Goal: Communication & Community: Answer question/provide support

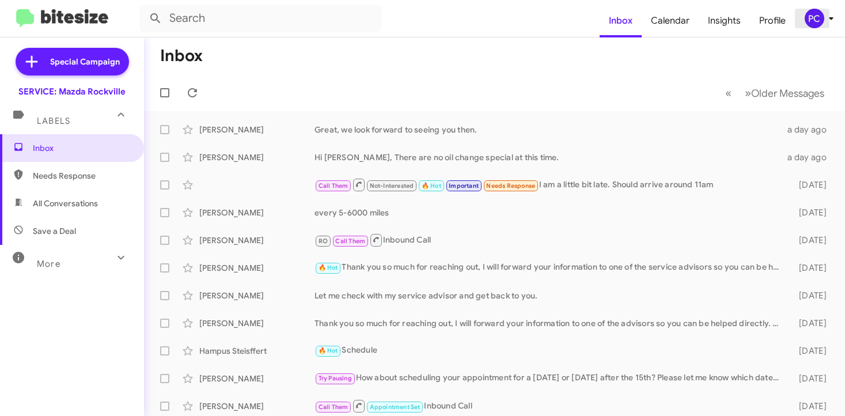
click at [585, 16] on div "PC" at bounding box center [815, 19] width 20 height 20
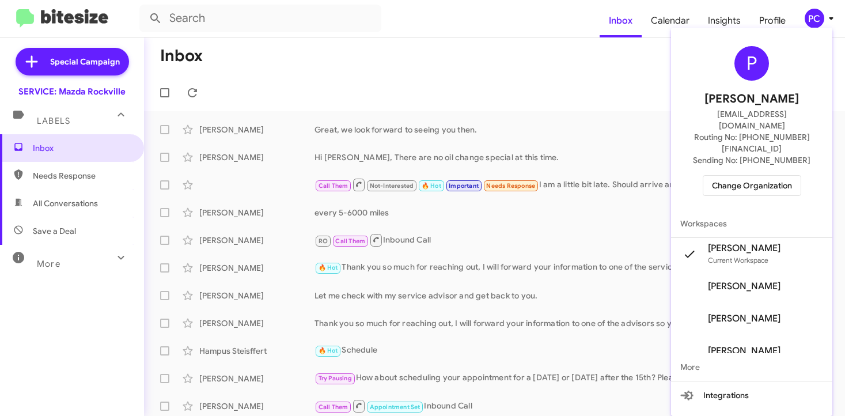
click at [585, 176] on span "Change Organization" at bounding box center [752, 186] width 80 height 20
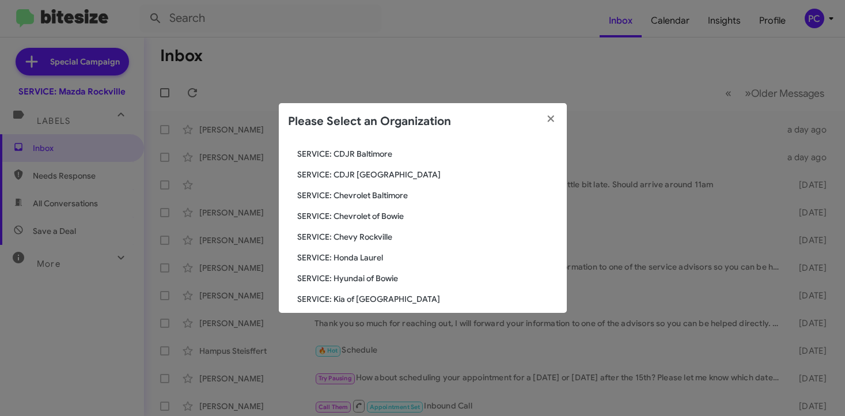
scroll to position [109, 0]
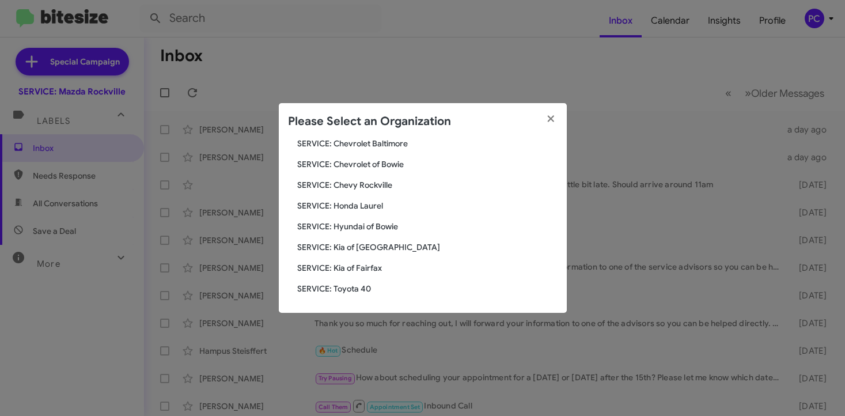
click at [339, 270] on span "SERVICE: Toyota 40" at bounding box center [427, 289] width 260 height 12
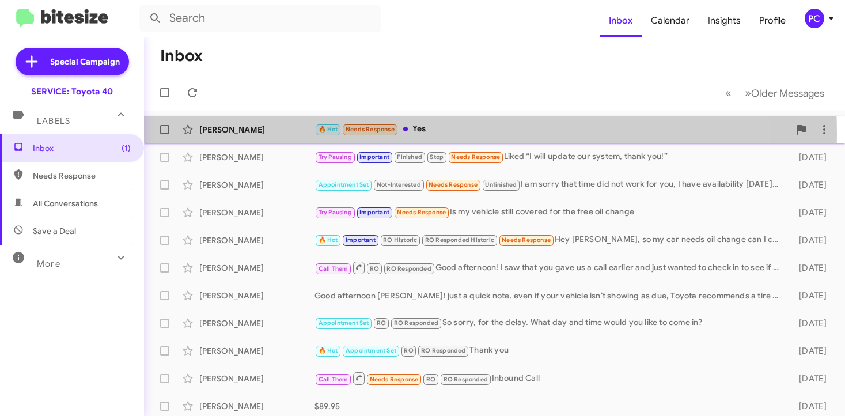
click at [291, 135] on div "Alyssa Antonetti" at bounding box center [256, 130] width 115 height 12
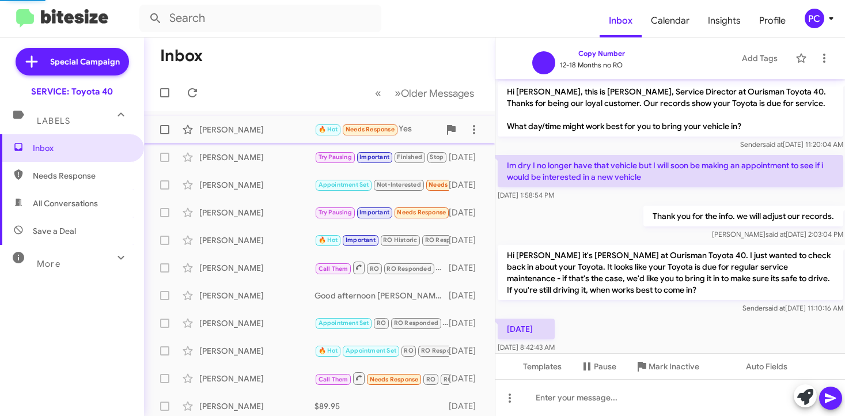
scroll to position [269, 0]
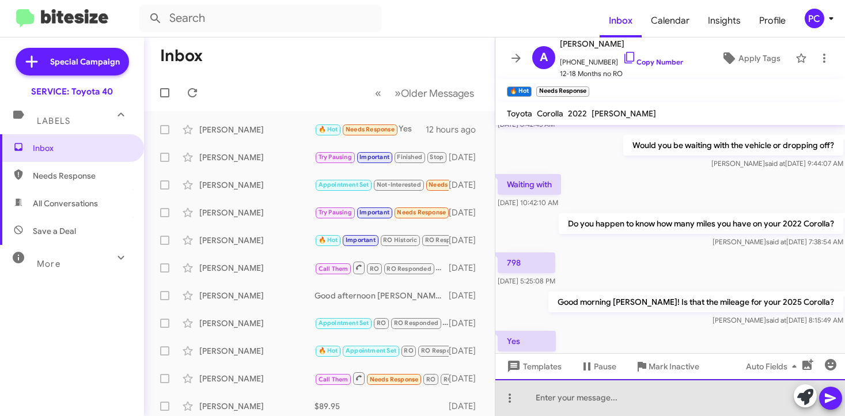
click at [525, 400] on div at bounding box center [670, 397] width 350 height 37
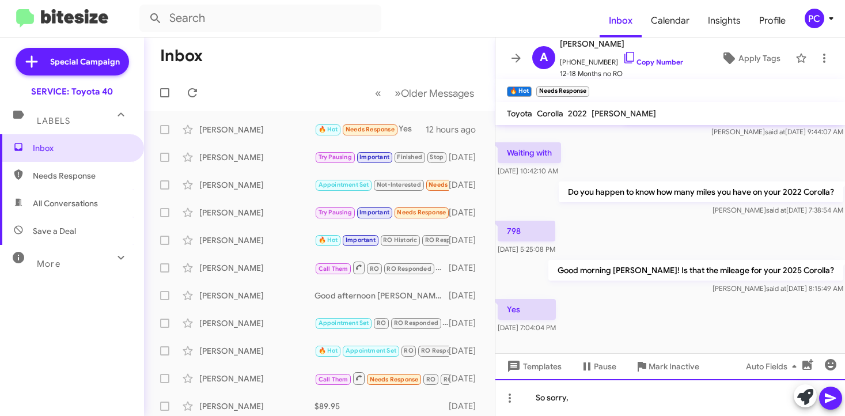
scroll to position [315, 0]
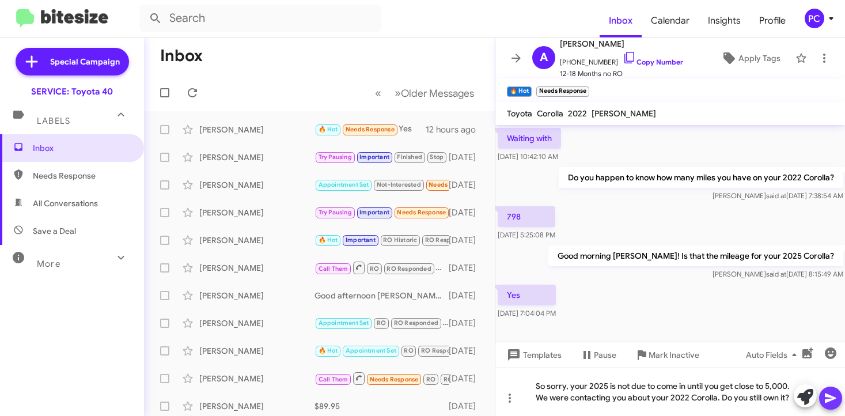
click at [830, 397] on icon at bounding box center [830, 398] width 11 height 10
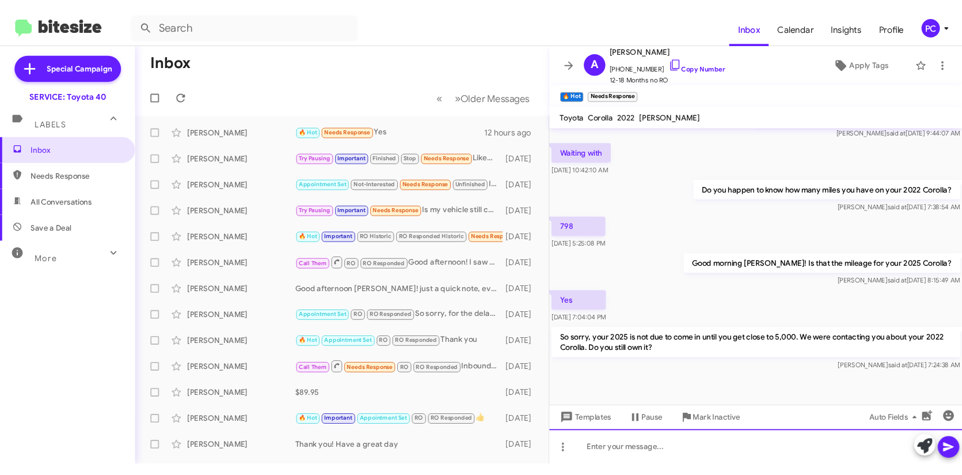
scroll to position [290, 0]
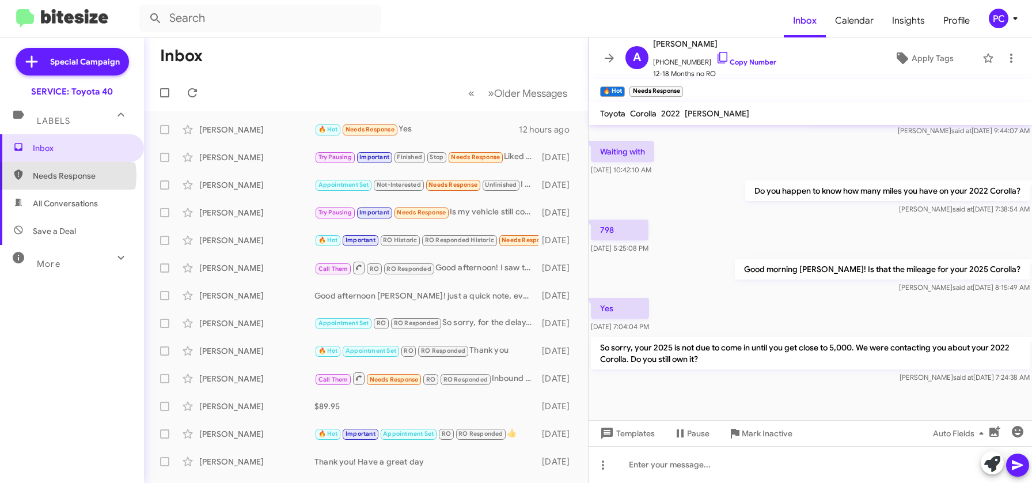
click at [60, 176] on span "Needs Response" at bounding box center [82, 176] width 98 height 12
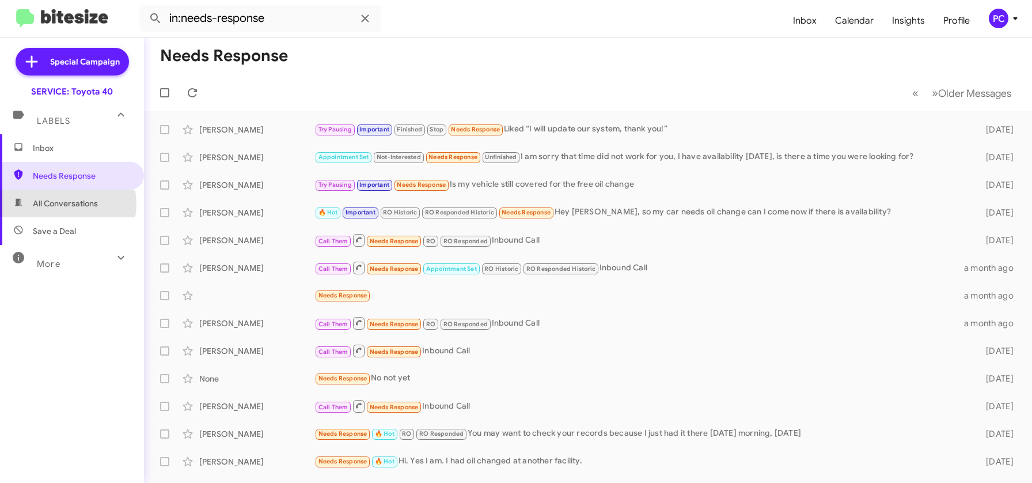
click at [63, 204] on span "All Conversations" at bounding box center [65, 204] width 65 height 12
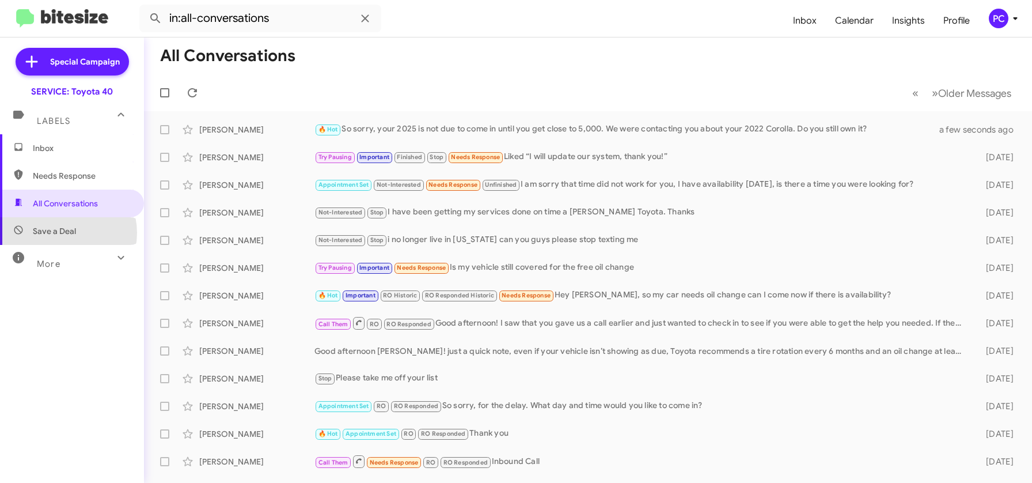
click at [63, 233] on span "Save a Deal" at bounding box center [54, 231] width 43 height 12
type input "in:not-interested"
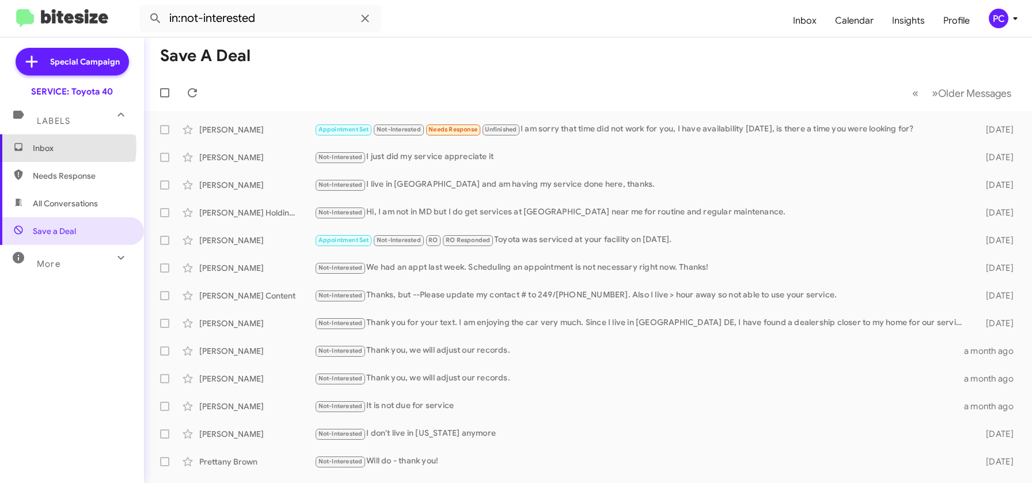
click at [55, 147] on span "Inbox" at bounding box center [82, 148] width 98 height 12
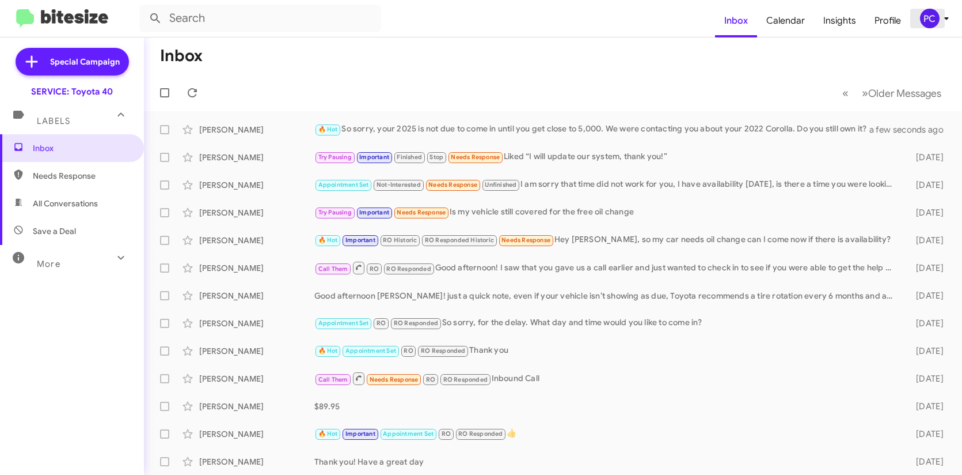
click at [844, 16] on div "PC" at bounding box center [930, 19] width 20 height 20
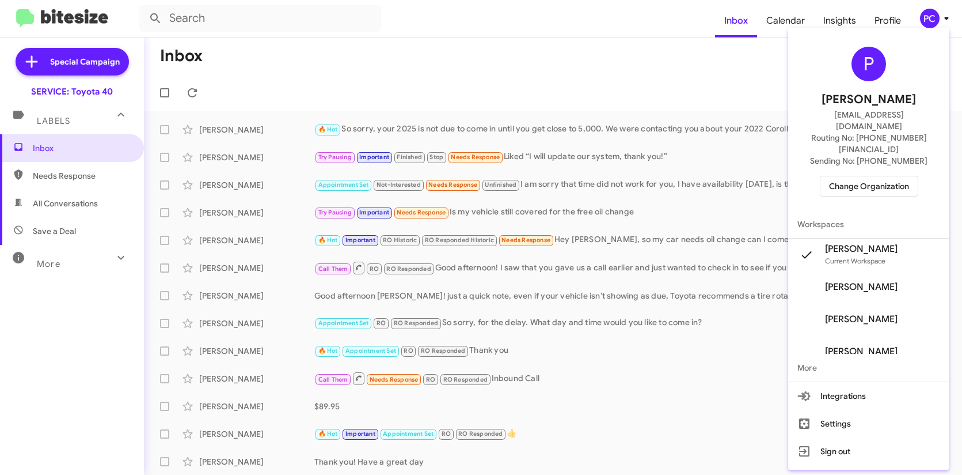
click at [844, 176] on span "Change Organization" at bounding box center [869, 186] width 80 height 20
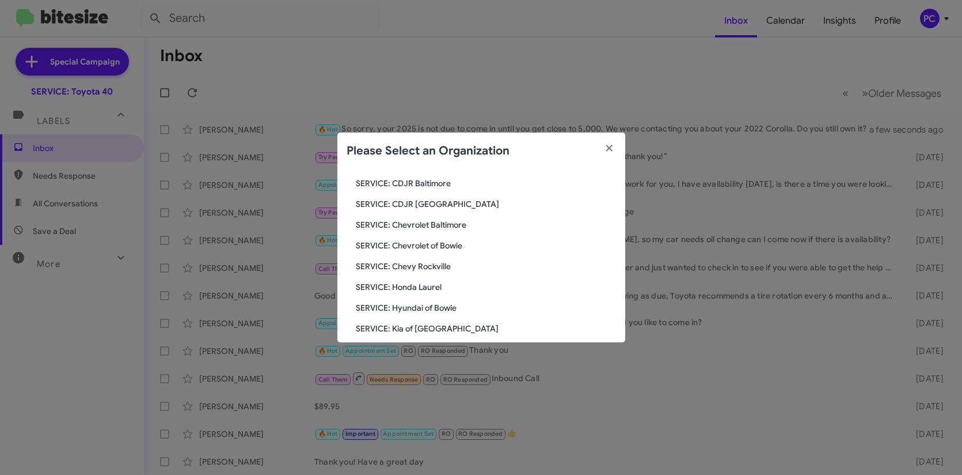
scroll to position [109, 0]
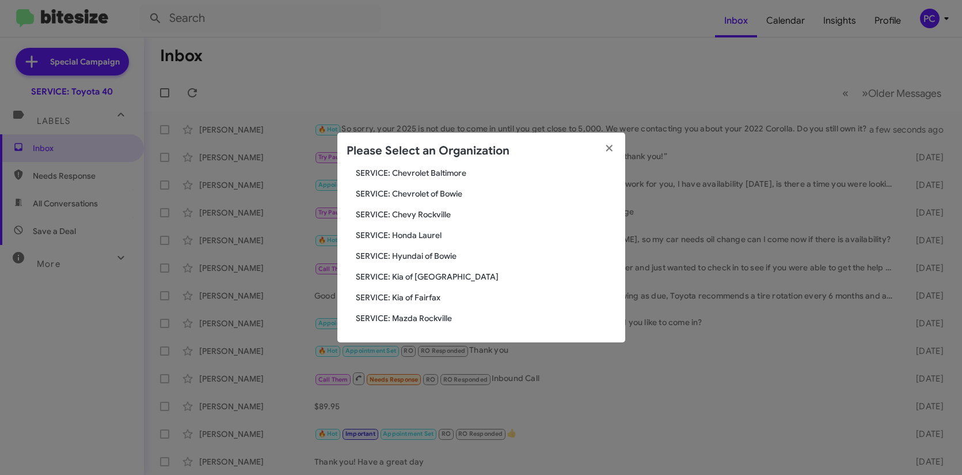
click at [399, 317] on span "SERVICE: Mazda Rockville" at bounding box center [486, 318] width 260 height 12
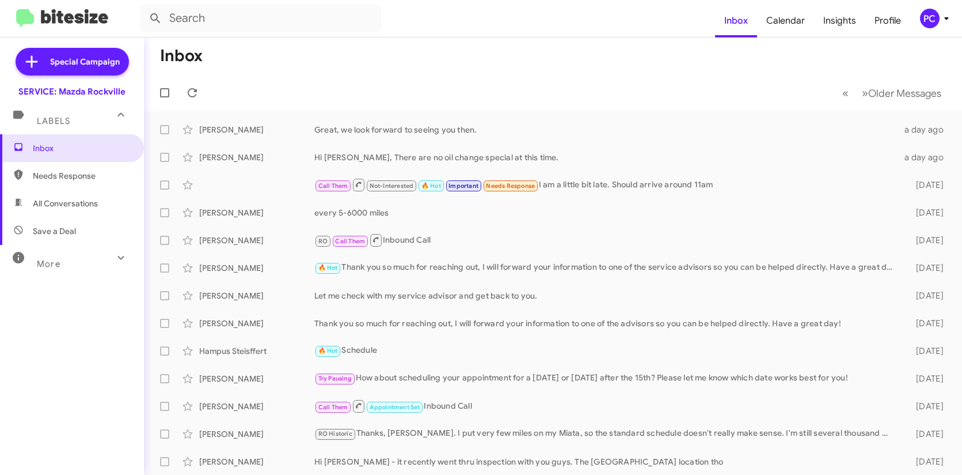
click at [54, 176] on span "Needs Response" at bounding box center [82, 176] width 98 height 12
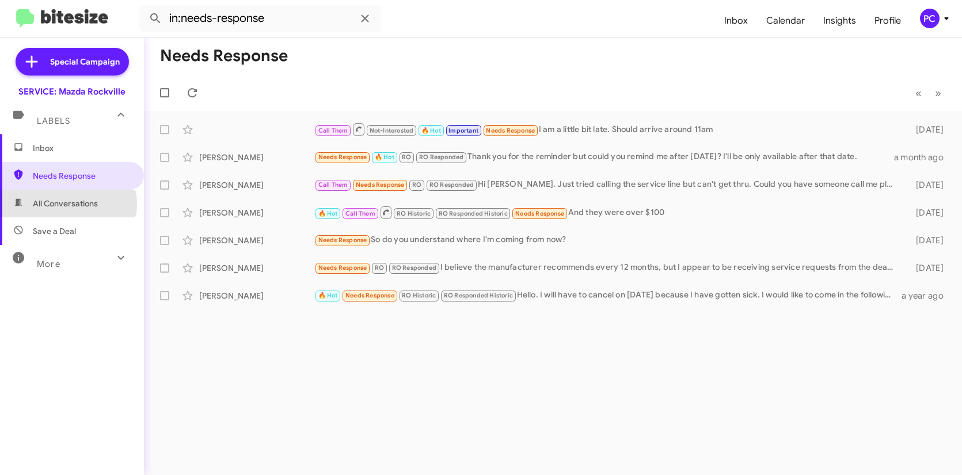
click at [66, 204] on span "All Conversations" at bounding box center [65, 204] width 65 height 12
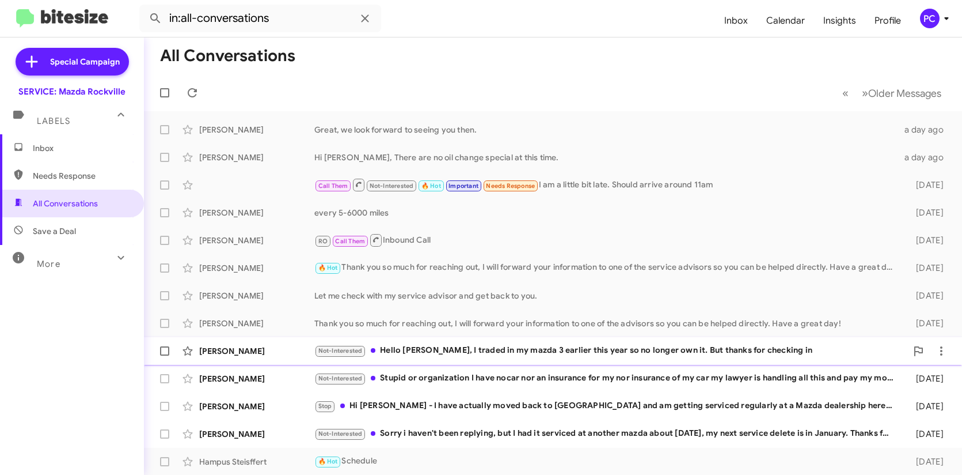
click at [275, 350] on div "[PERSON_NAME]" at bounding box center [256, 351] width 115 height 12
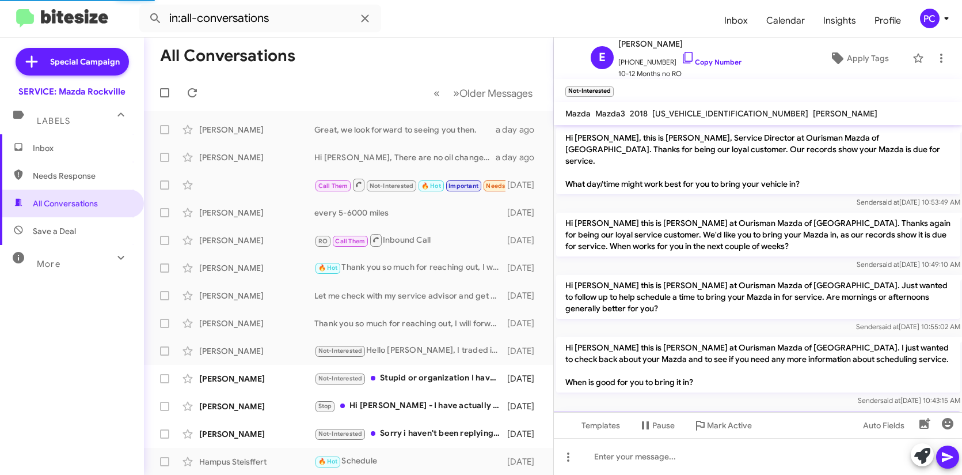
scroll to position [63, 0]
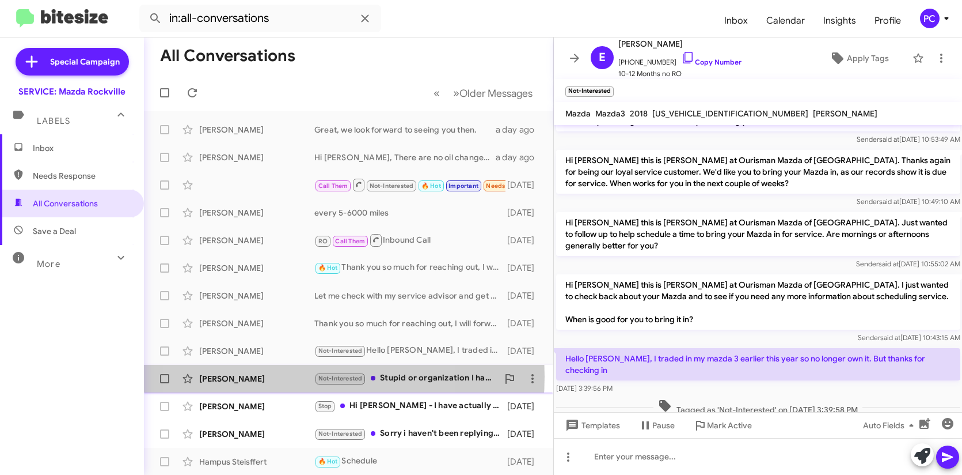
click at [280, 376] on div "[PERSON_NAME]" at bounding box center [256, 379] width 115 height 12
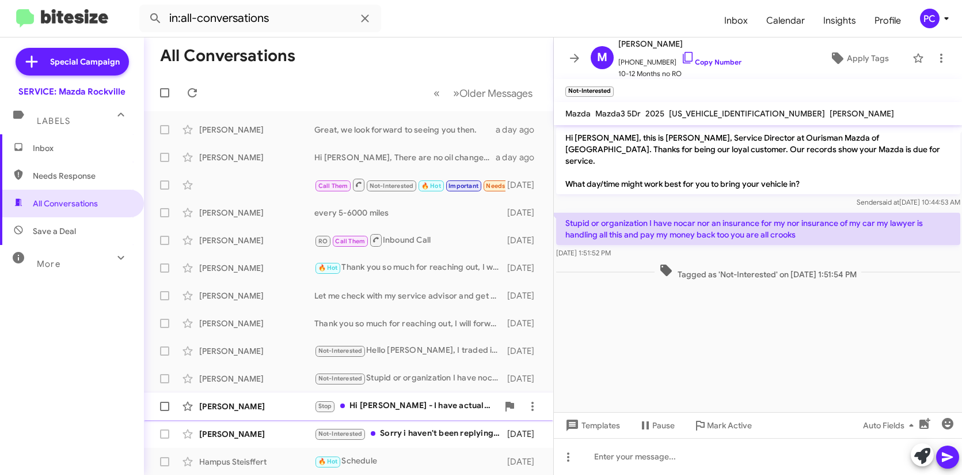
click at [276, 405] on div "[PERSON_NAME]" at bounding box center [256, 406] width 115 height 12
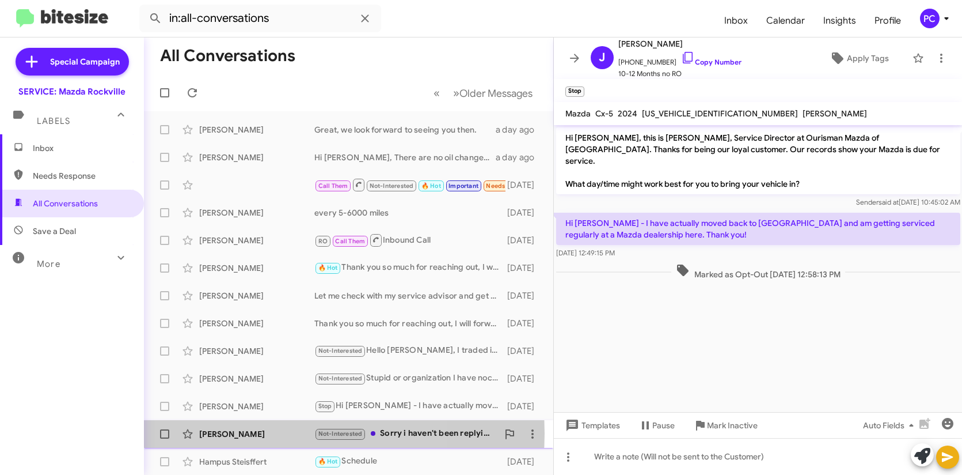
click at [276, 433] on div "[PERSON_NAME]" at bounding box center [256, 434] width 115 height 12
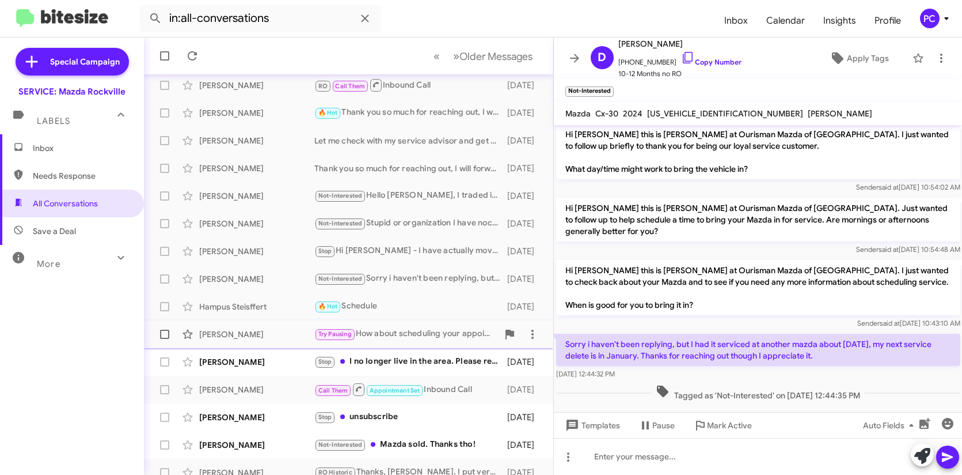
scroll to position [173, 0]
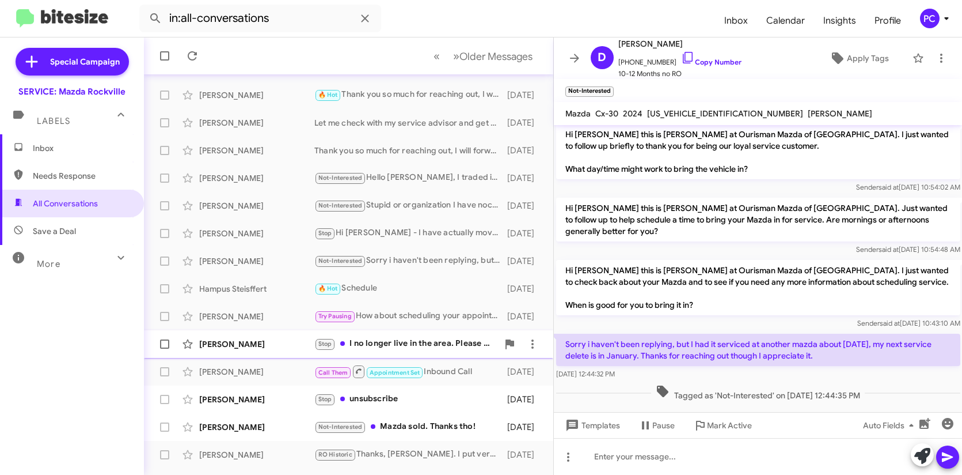
click at [294, 341] on div "[PERSON_NAME]" at bounding box center [256, 344] width 115 height 12
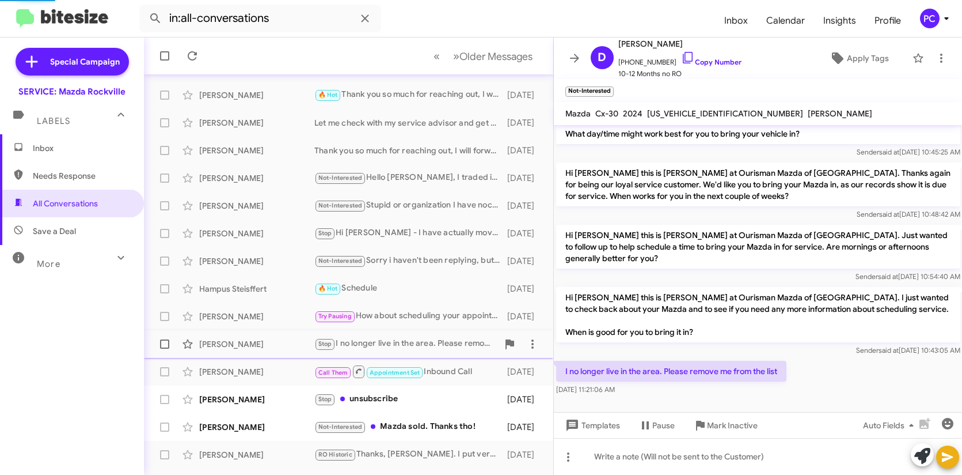
scroll to position [39, 0]
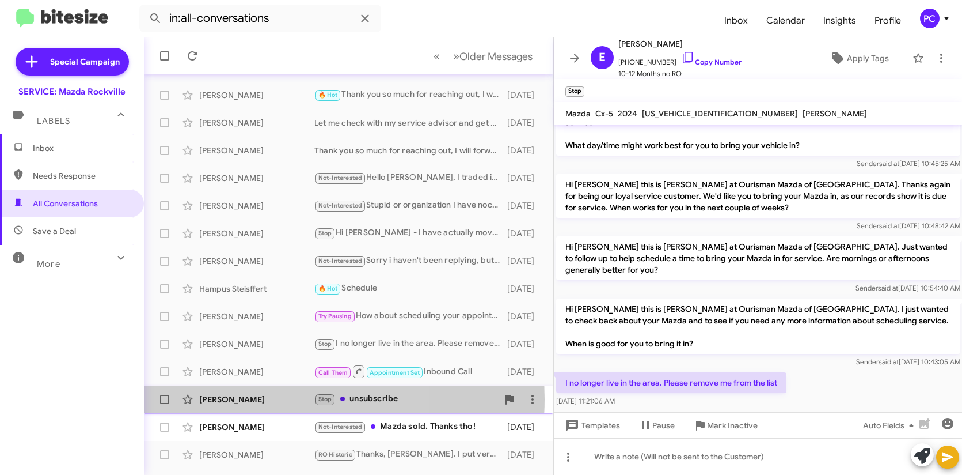
click at [267, 399] on div "[PERSON_NAME]" at bounding box center [256, 399] width 115 height 12
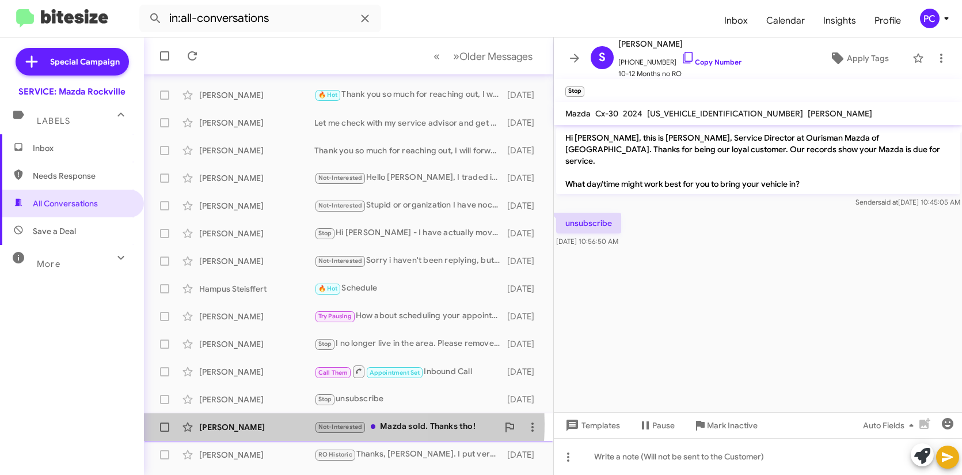
click at [267, 423] on div "[PERSON_NAME]" at bounding box center [256, 427] width 115 height 12
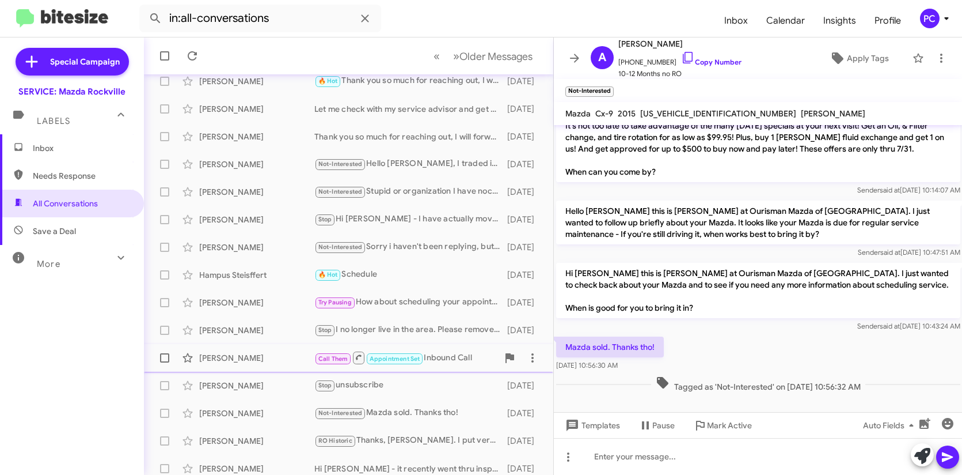
scroll to position [194, 0]
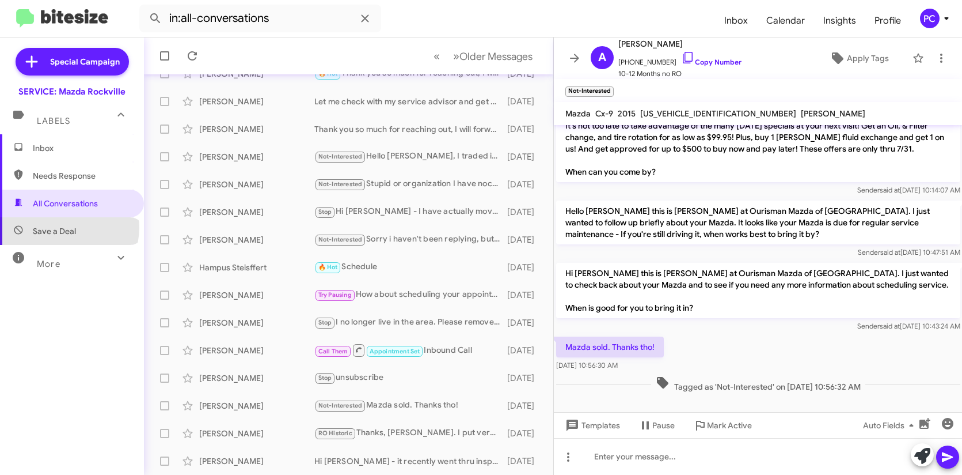
click at [69, 227] on span "Save a Deal" at bounding box center [54, 231] width 43 height 12
type input "in:not-interested"
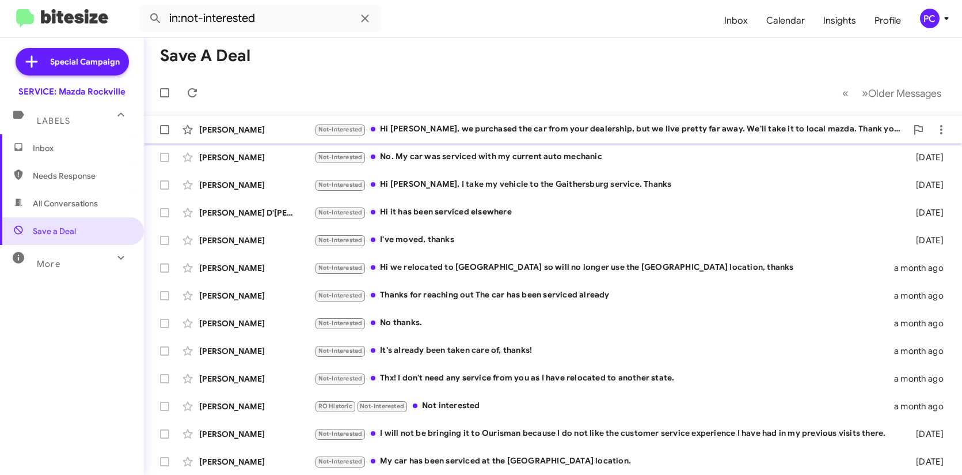
click at [282, 129] on div "[PERSON_NAME]" at bounding box center [256, 130] width 115 height 12
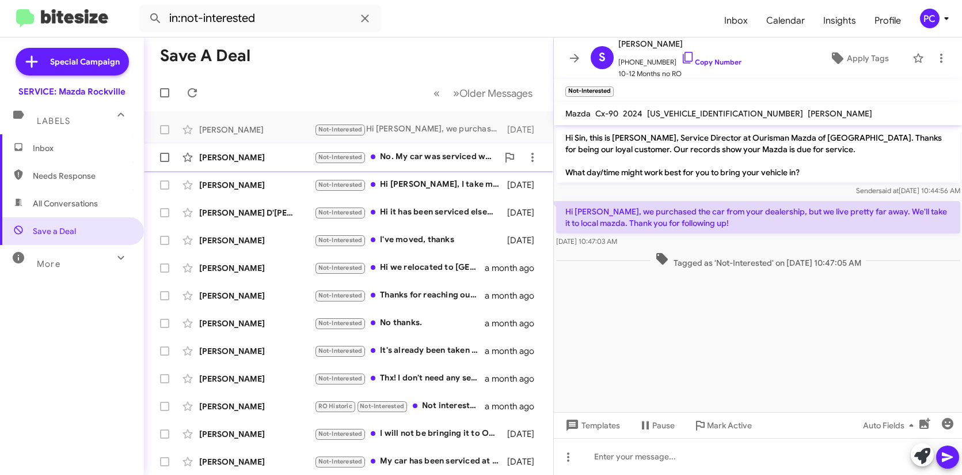
click at [278, 157] on div "[PERSON_NAME]" at bounding box center [256, 157] width 115 height 12
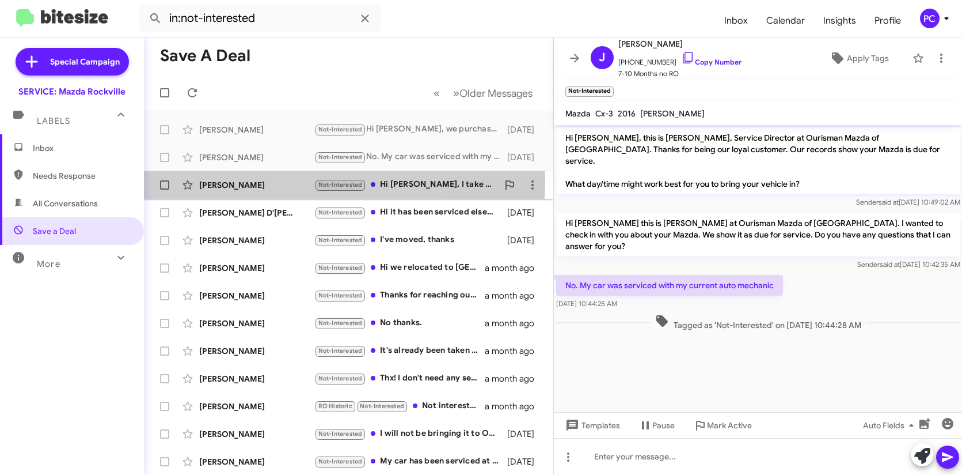
click at [274, 180] on div "[PERSON_NAME]" at bounding box center [256, 185] width 115 height 12
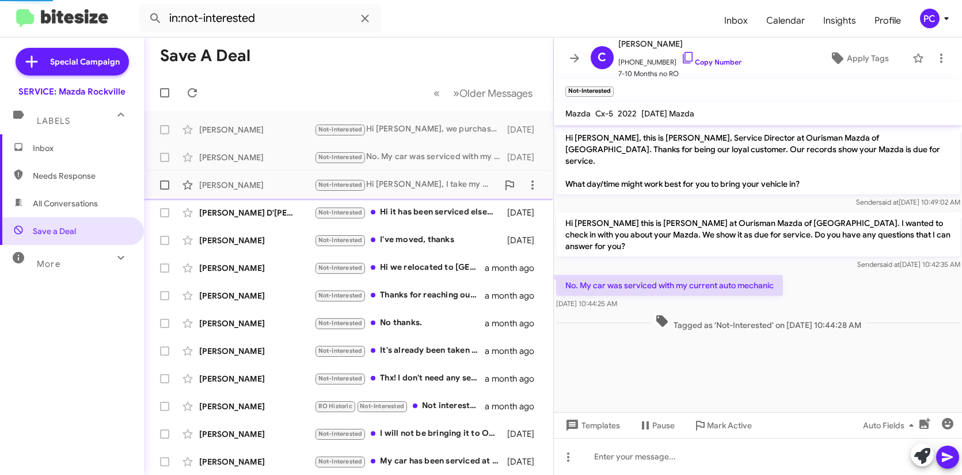
scroll to position [63, 0]
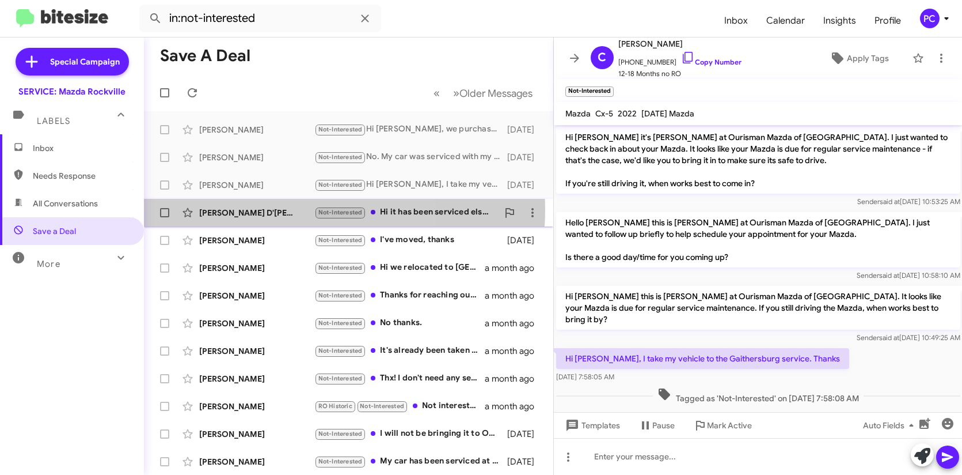
click at [271, 208] on div "[PERSON_NAME] D'[PERSON_NAME]" at bounding box center [256, 213] width 115 height 12
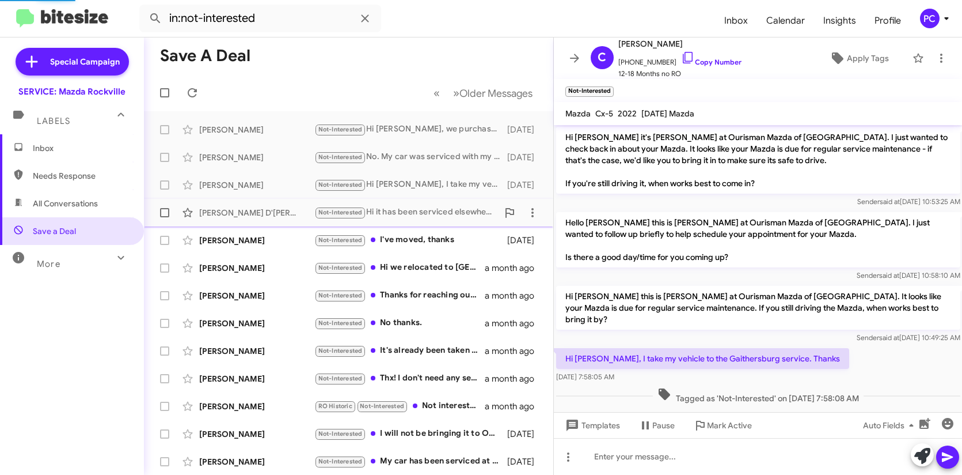
scroll to position [115, 0]
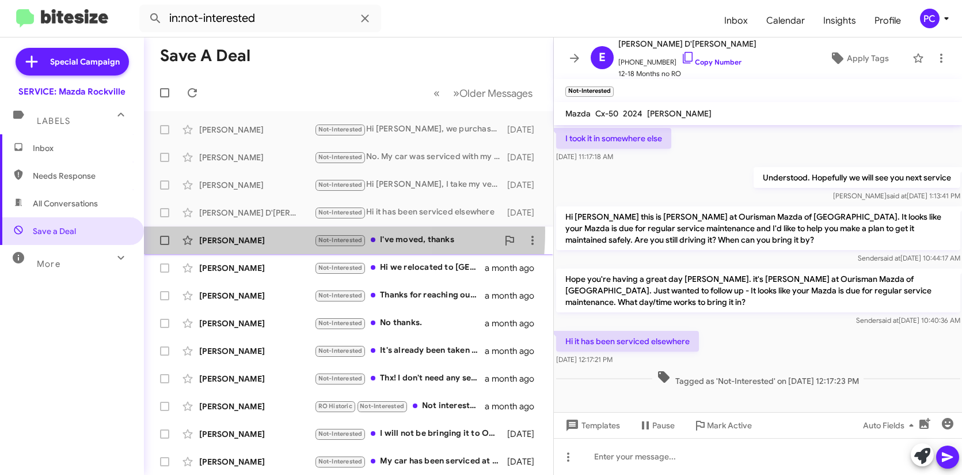
click at [269, 231] on div "[PERSON_NAME] Not-Interested I've moved, thanks [DATE]" at bounding box center [348, 240] width 391 height 23
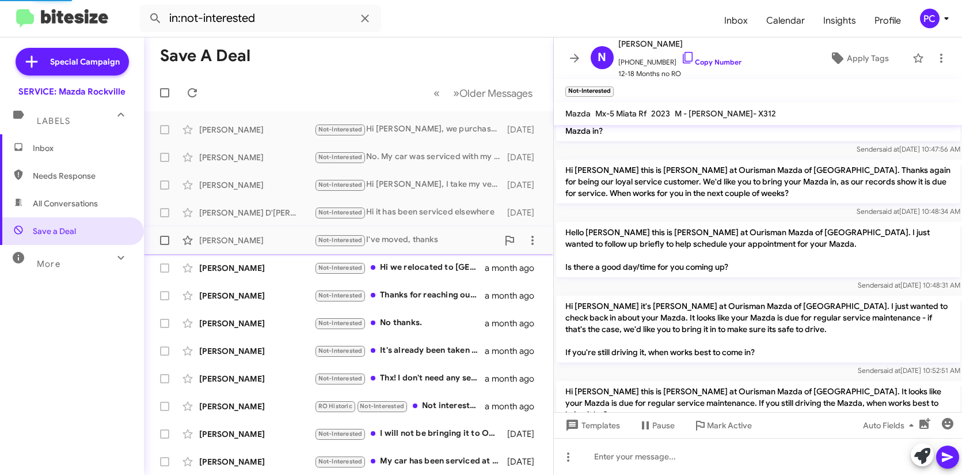
scroll to position [193, 0]
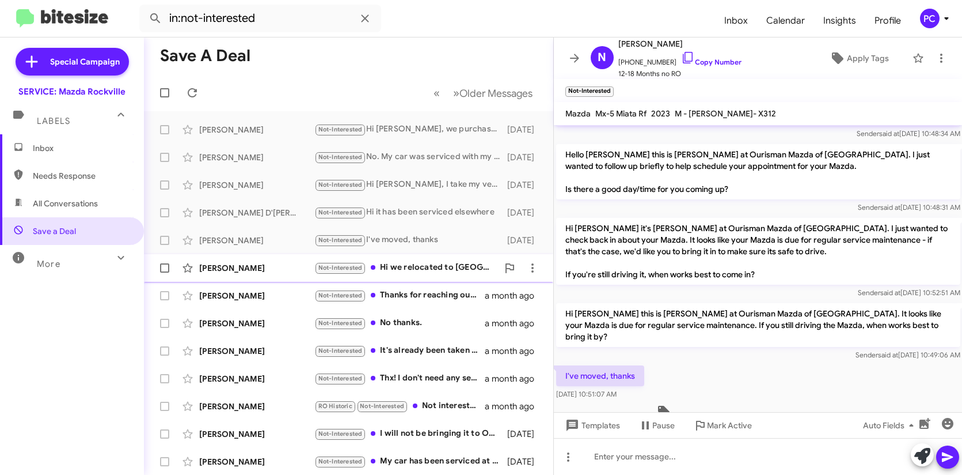
click at [269, 263] on div "[PERSON_NAME]" at bounding box center [256, 268] width 115 height 12
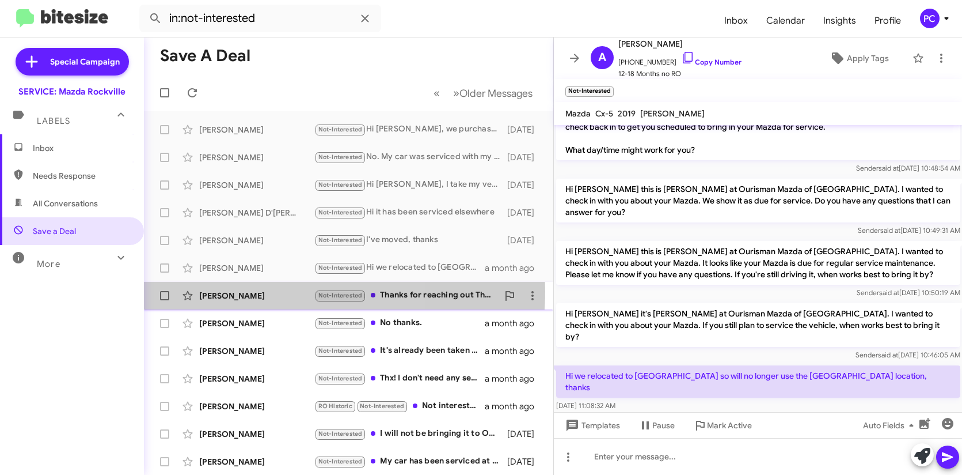
click at [265, 291] on div "[PERSON_NAME]" at bounding box center [256, 296] width 115 height 12
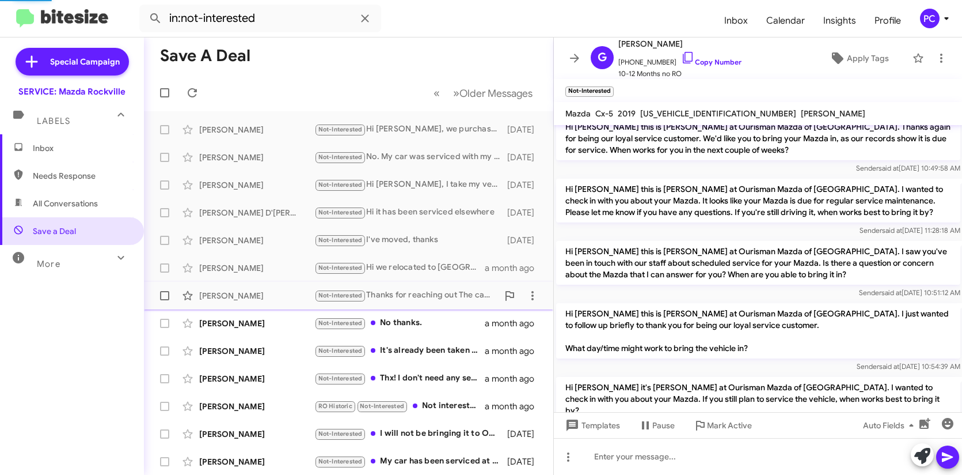
scroll to position [312, 0]
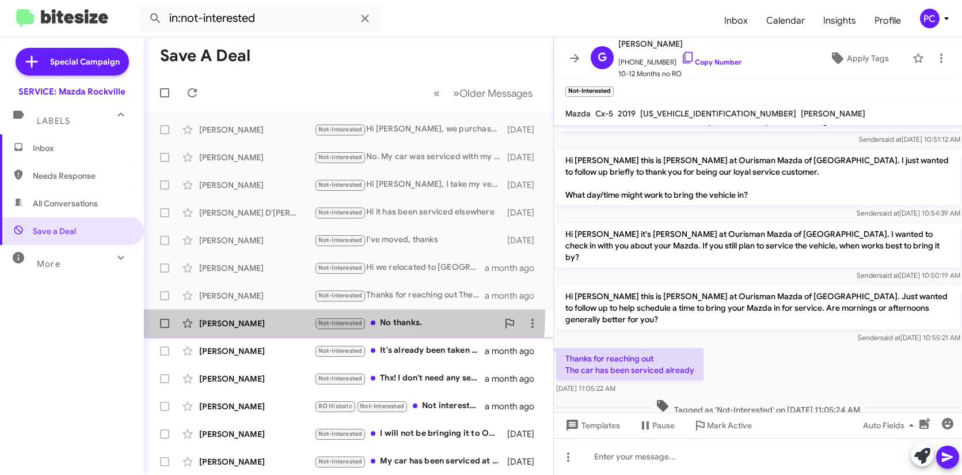
click at [261, 313] on div "[PERSON_NAME] Not-Interested No thanks. a month ago" at bounding box center [348, 323] width 391 height 23
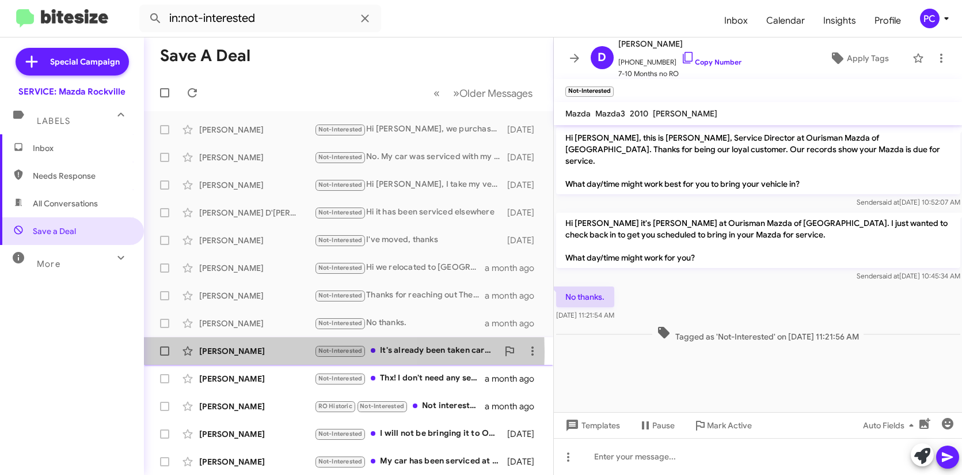
click at [261, 351] on div "[PERSON_NAME]" at bounding box center [256, 351] width 115 height 12
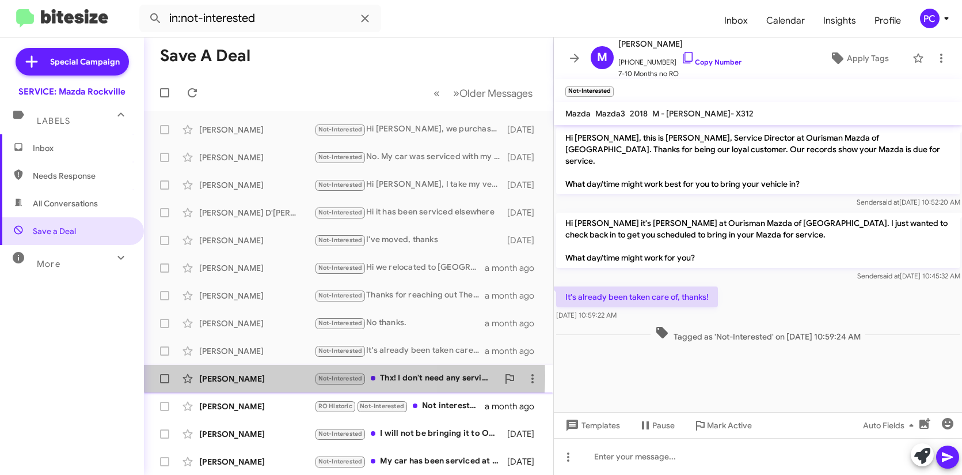
click at [271, 374] on div "[PERSON_NAME]" at bounding box center [256, 379] width 115 height 12
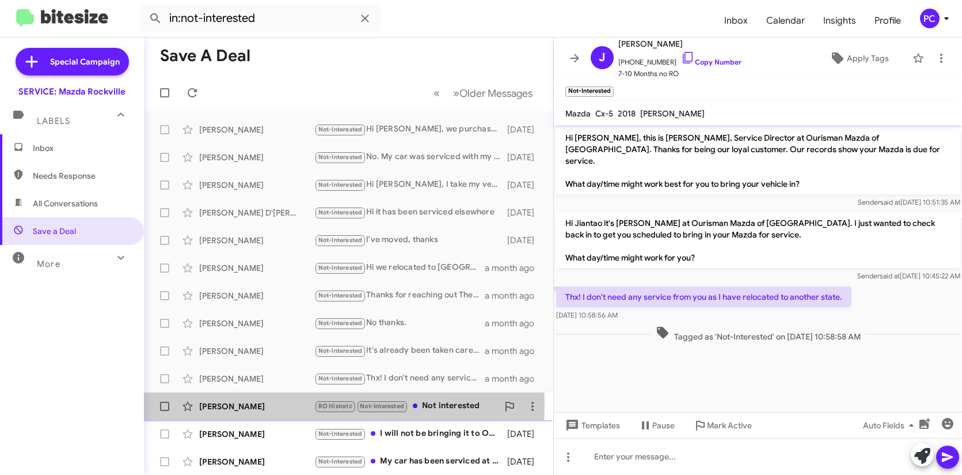
click at [274, 404] on div "[PERSON_NAME]" at bounding box center [256, 406] width 115 height 12
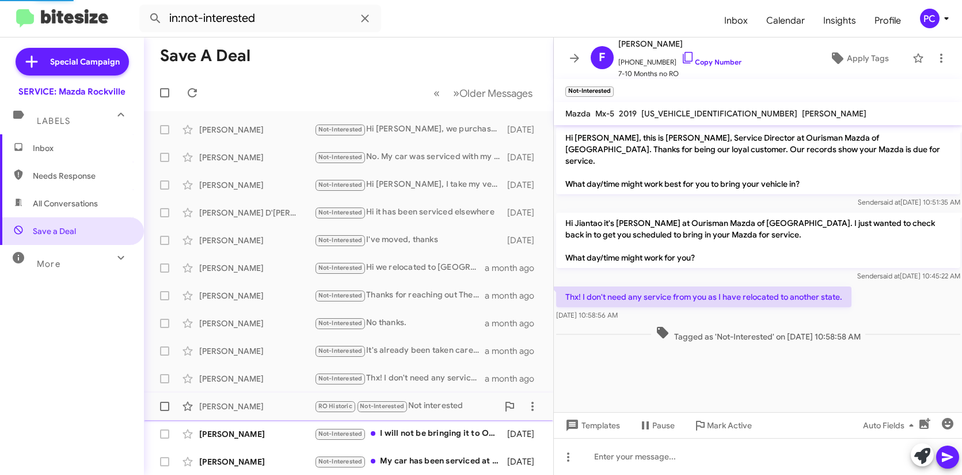
scroll to position [271, 0]
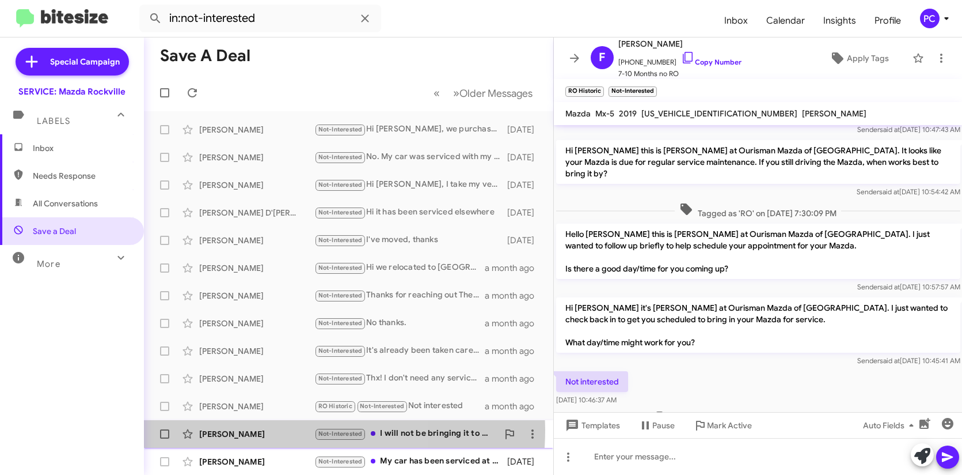
click at [267, 429] on div "[PERSON_NAME]" at bounding box center [256, 434] width 115 height 12
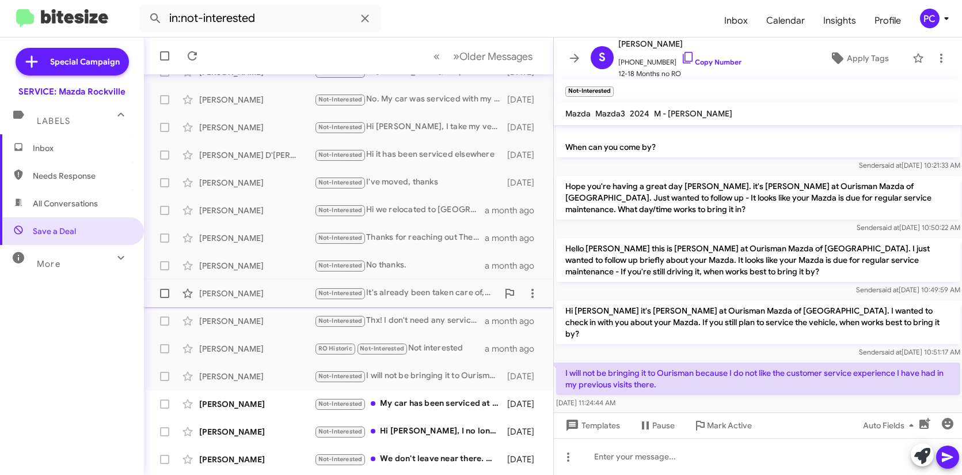
scroll to position [115, 0]
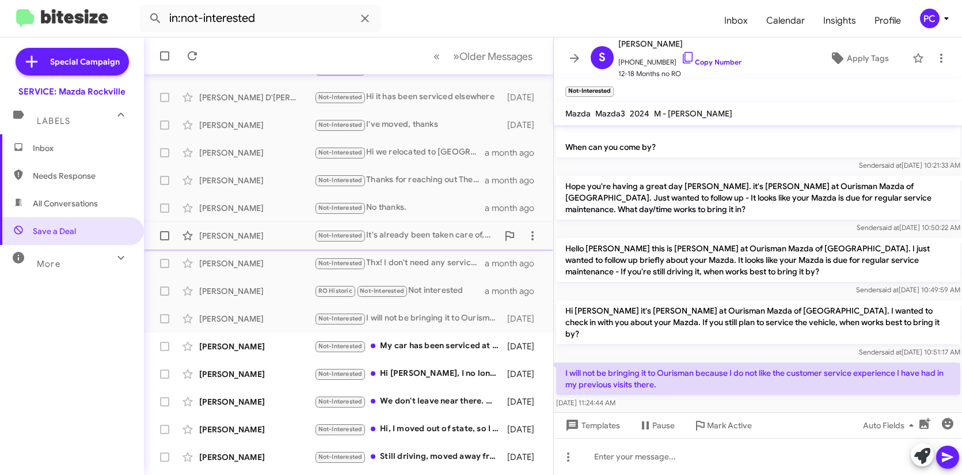
click at [276, 351] on div "[PERSON_NAME]" at bounding box center [256, 346] width 115 height 12
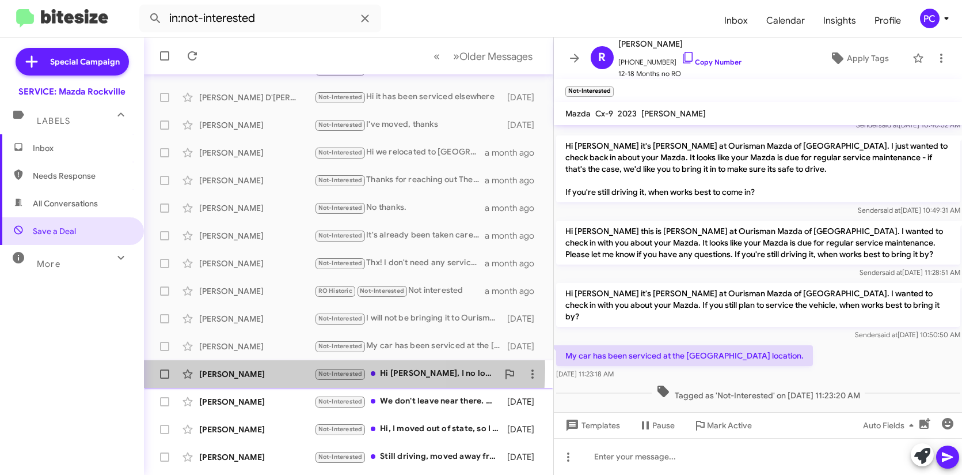
click at [276, 368] on div "[PERSON_NAME]" at bounding box center [256, 374] width 115 height 12
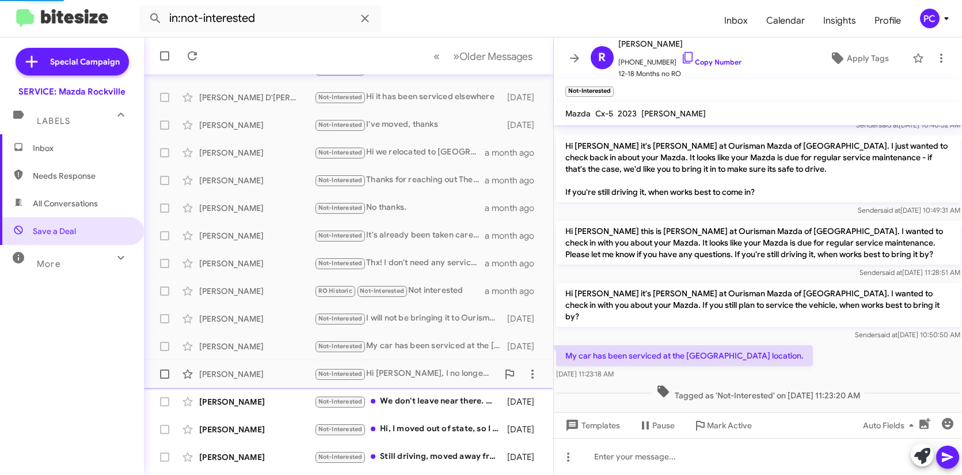
scroll to position [223, 0]
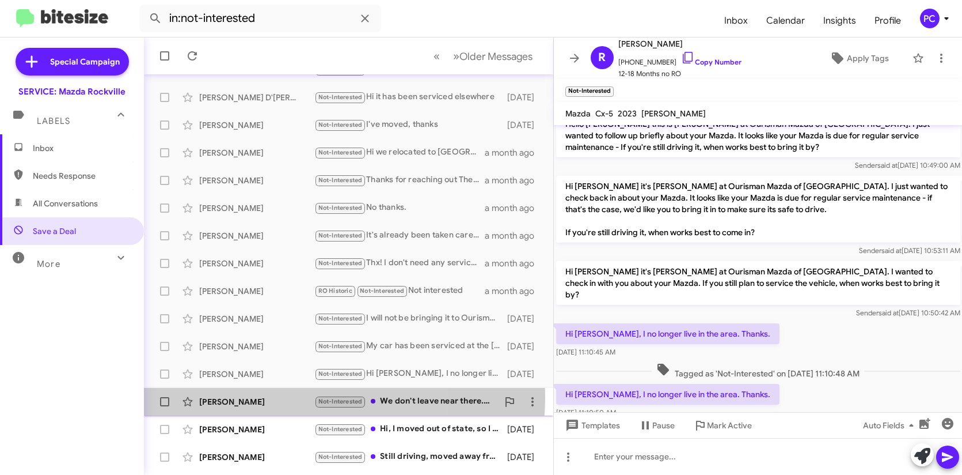
click at [277, 396] on div "[PERSON_NAME]" at bounding box center [256, 402] width 115 height 12
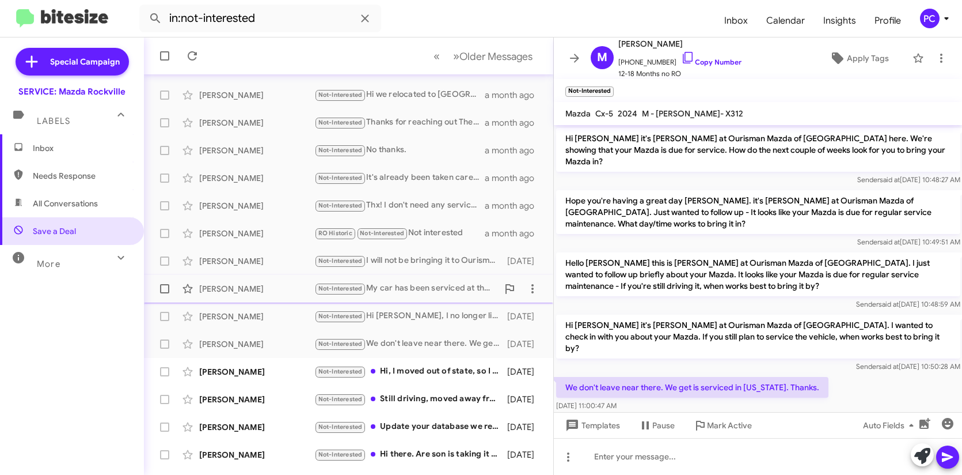
scroll to position [194, 0]
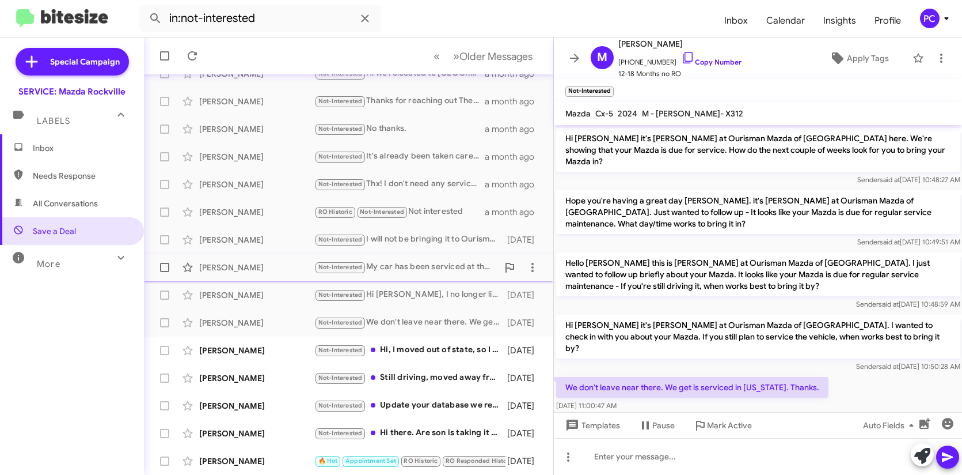
click at [273, 351] on div "[PERSON_NAME]" at bounding box center [256, 350] width 115 height 12
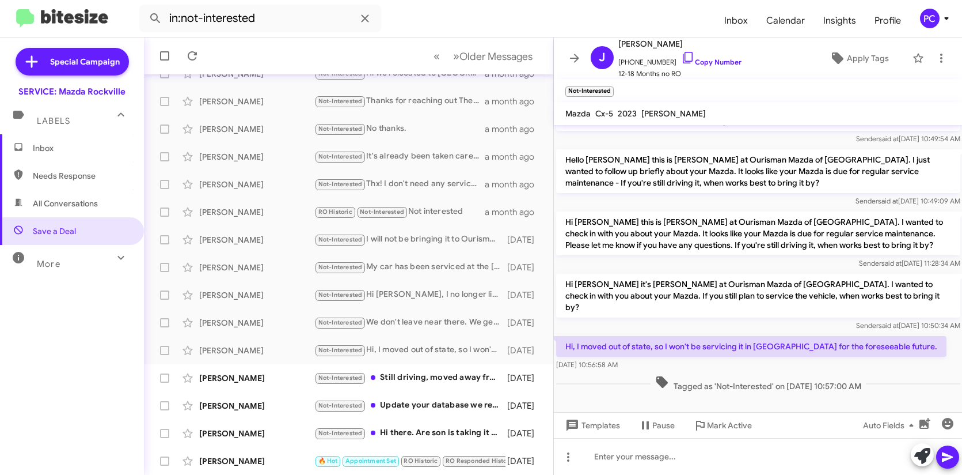
scroll to position [1059, 0]
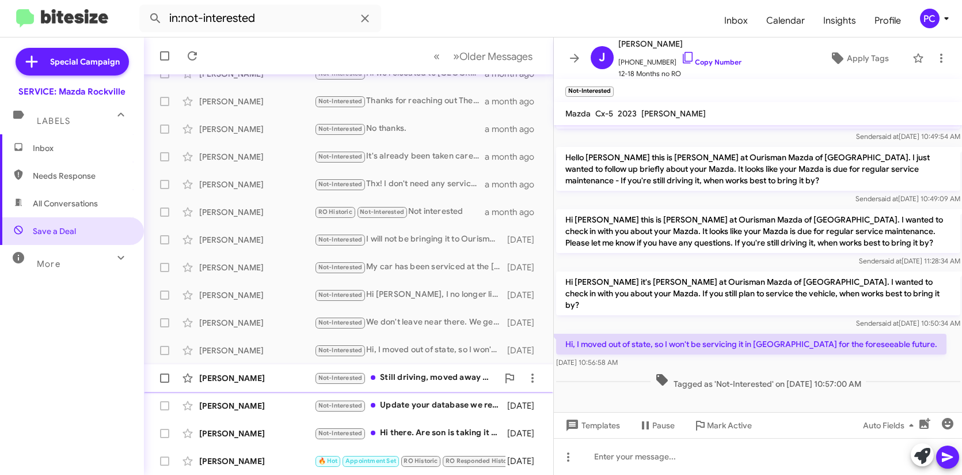
click at [294, 382] on div "[PERSON_NAME]" at bounding box center [256, 378] width 115 height 12
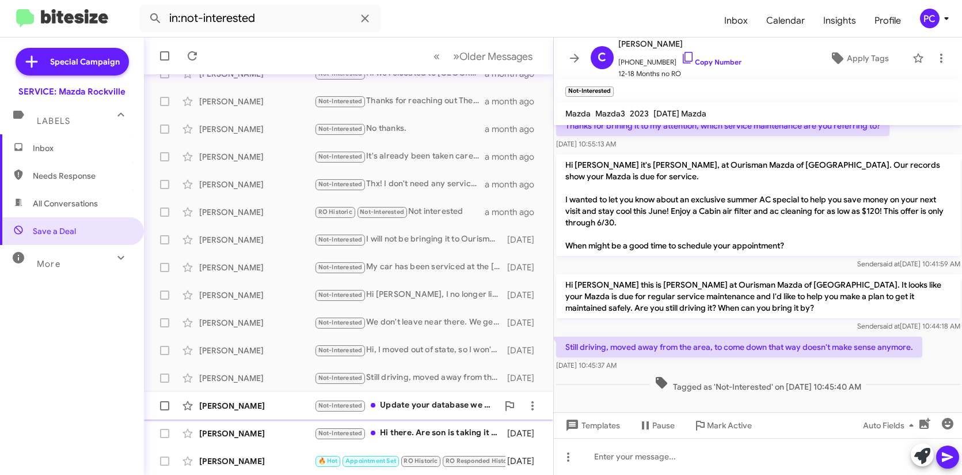
click at [286, 409] on div "[PERSON_NAME]" at bounding box center [256, 406] width 115 height 12
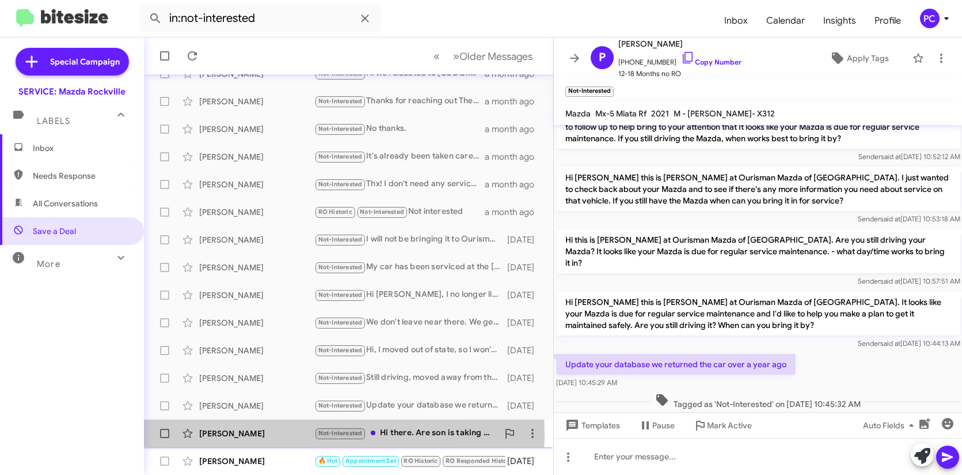
click at [283, 434] on div "[PERSON_NAME]" at bounding box center [256, 433] width 115 height 12
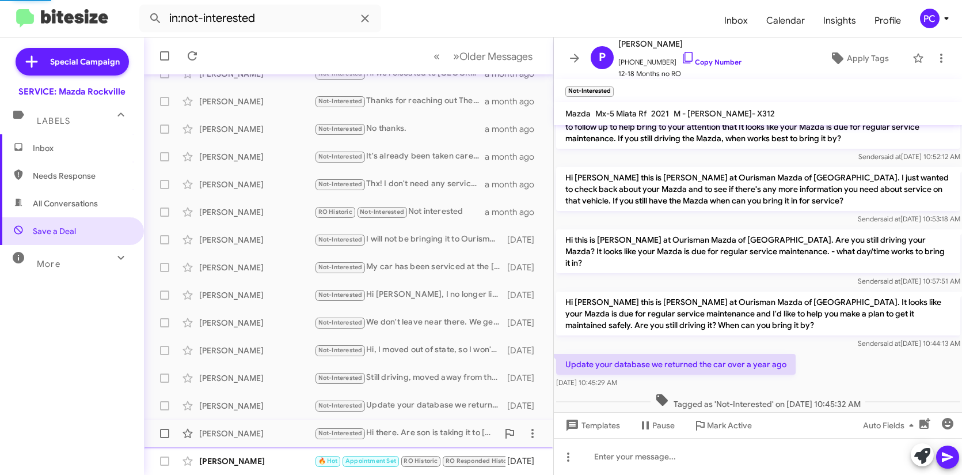
scroll to position [109, 0]
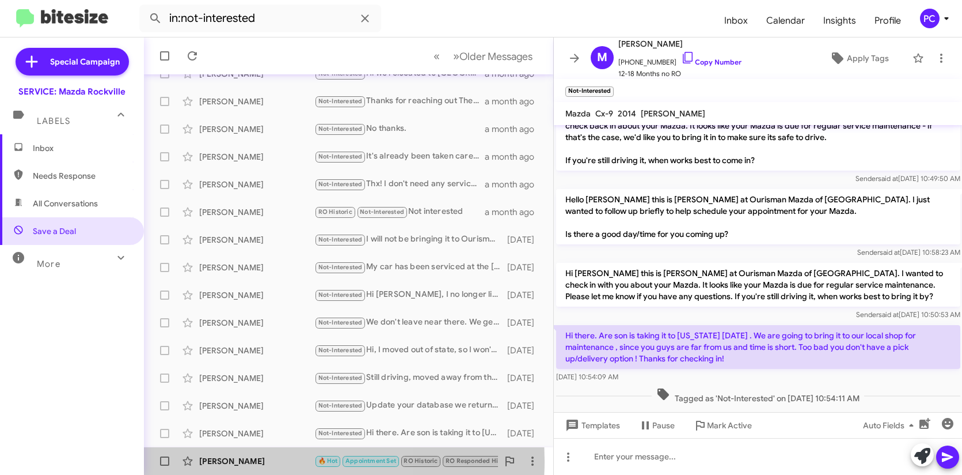
click at [259, 461] on div "[PERSON_NAME]" at bounding box center [256, 461] width 115 height 12
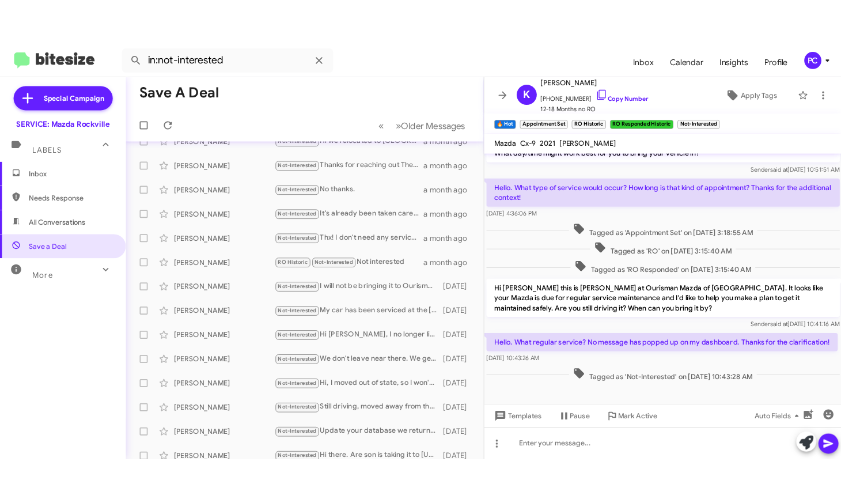
scroll to position [136, 0]
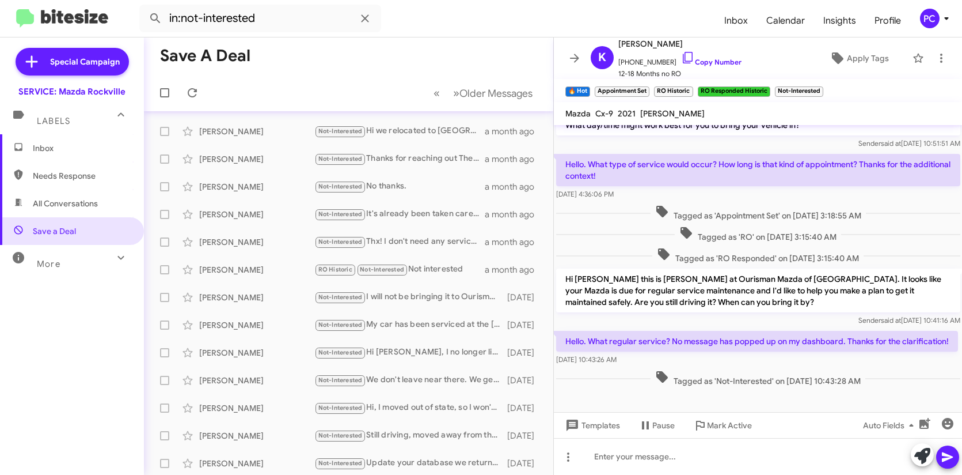
click at [58, 146] on span "Inbox" at bounding box center [82, 148] width 98 height 12
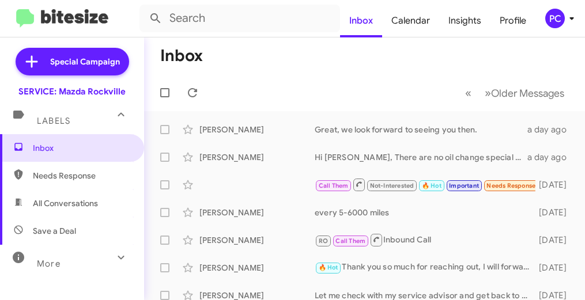
click at [274, 67] on mat-toolbar-row "Inbox" at bounding box center [364, 55] width 441 height 37
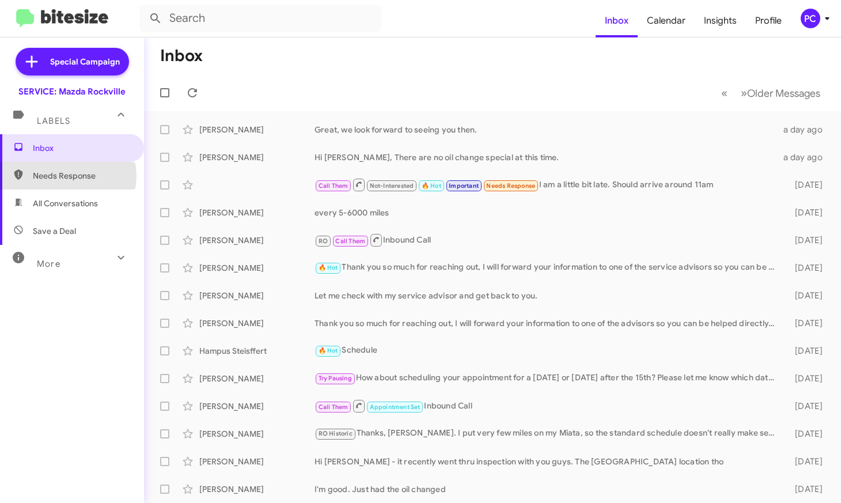
click at [67, 176] on span "Needs Response" at bounding box center [82, 176] width 98 height 12
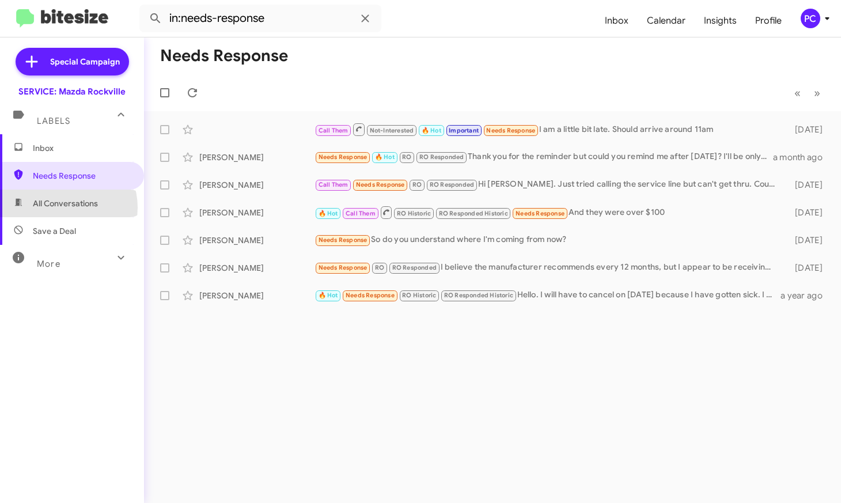
click at [63, 207] on span "All Conversations" at bounding box center [65, 204] width 65 height 12
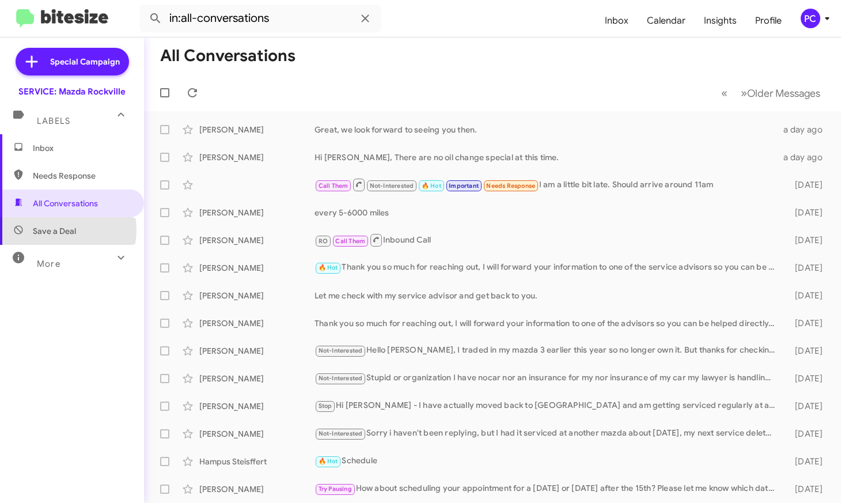
click at [52, 230] on span "Save a Deal" at bounding box center [54, 231] width 43 height 12
type input "in:not-interested"
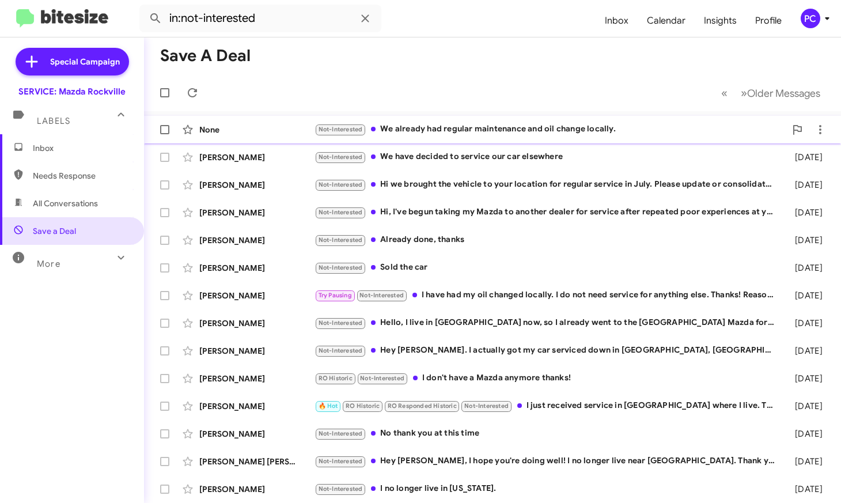
click at [263, 127] on div "None" at bounding box center [256, 130] width 115 height 12
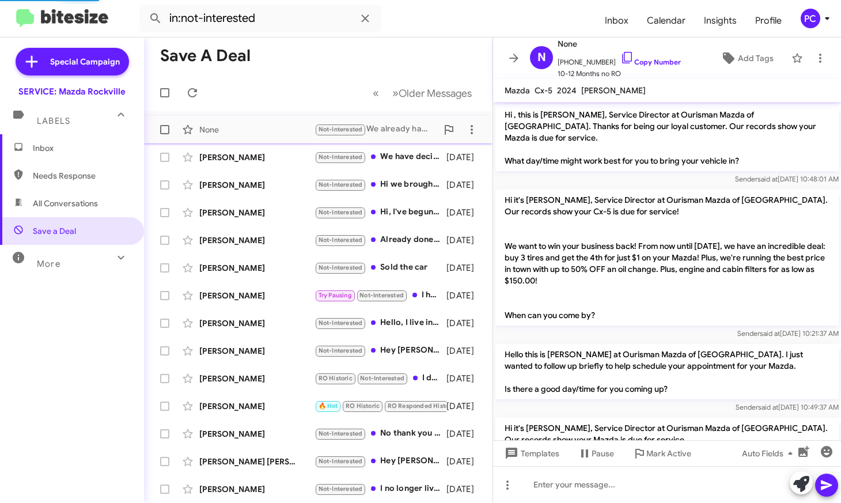
scroll to position [786, 0]
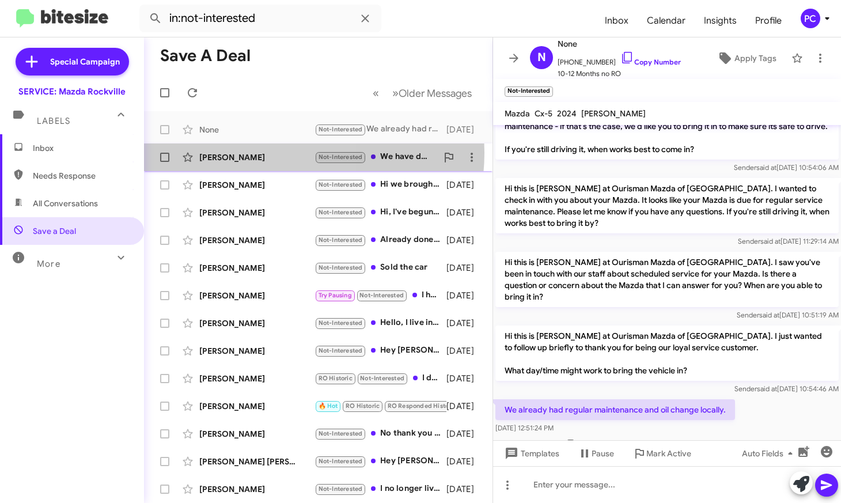
click at [274, 153] on div "[PERSON_NAME]" at bounding box center [256, 157] width 115 height 12
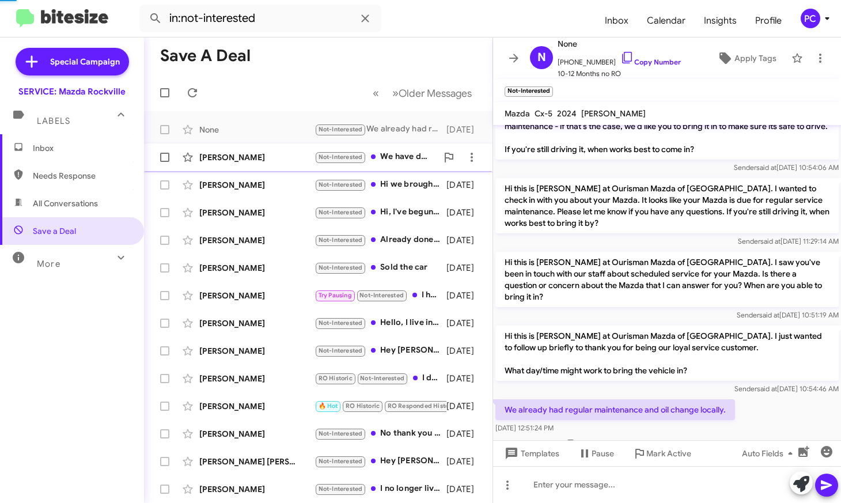
scroll to position [100, 0]
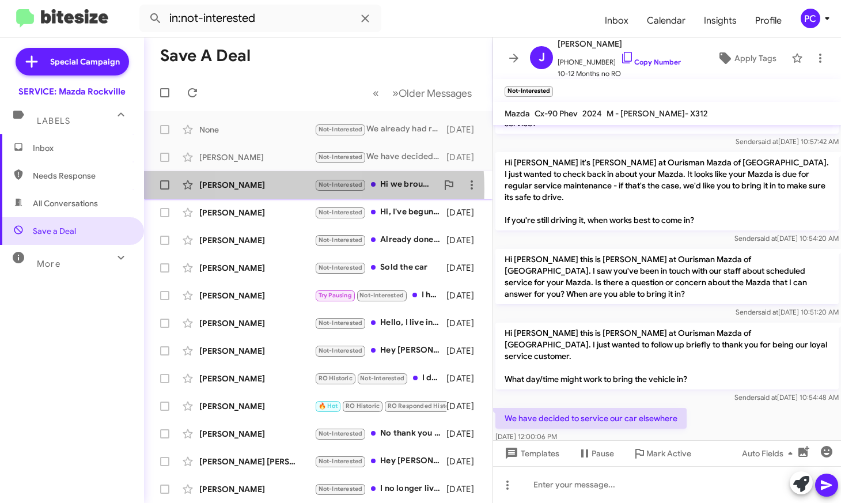
click at [276, 188] on div "[PERSON_NAME]" at bounding box center [256, 185] width 115 height 12
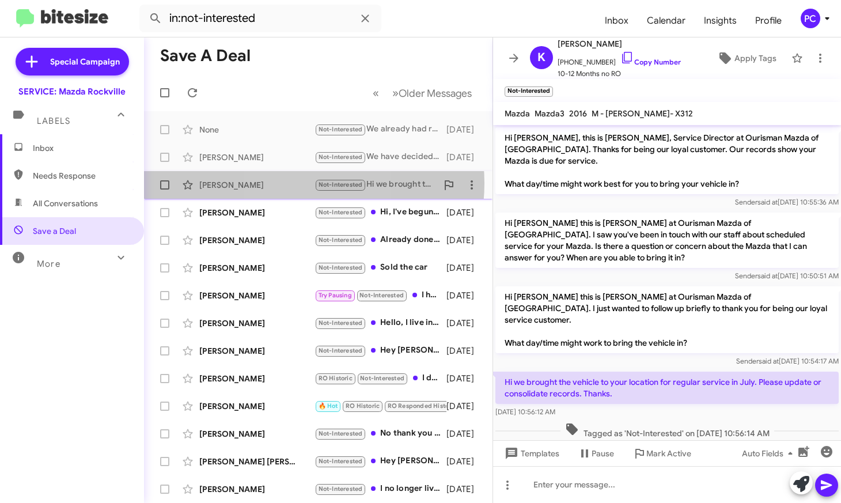
click at [291, 183] on div "[PERSON_NAME]" at bounding box center [256, 185] width 115 height 12
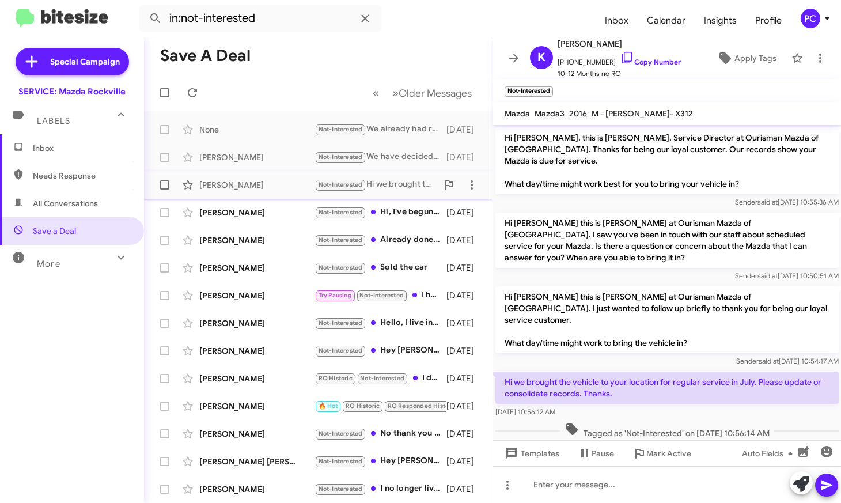
click at [267, 183] on div "[PERSON_NAME]" at bounding box center [256, 185] width 115 height 12
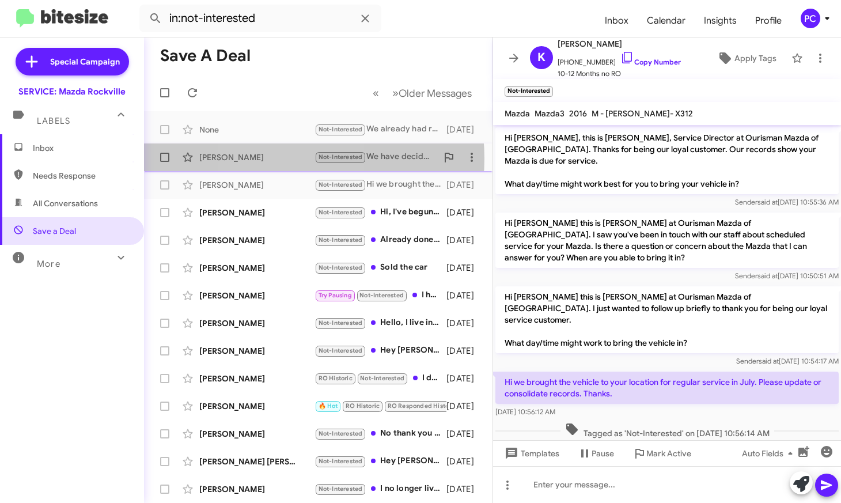
click at [278, 158] on div "[PERSON_NAME]" at bounding box center [256, 157] width 115 height 12
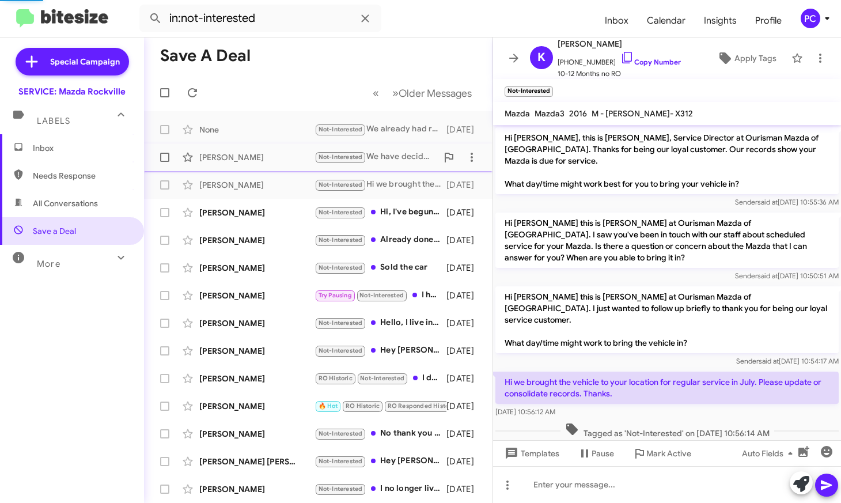
scroll to position [100, 0]
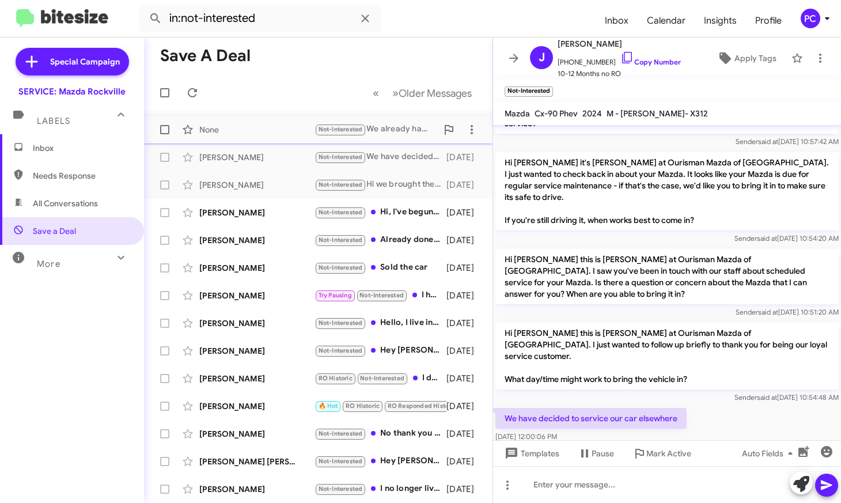
click at [284, 127] on div "None" at bounding box center [256, 130] width 115 height 12
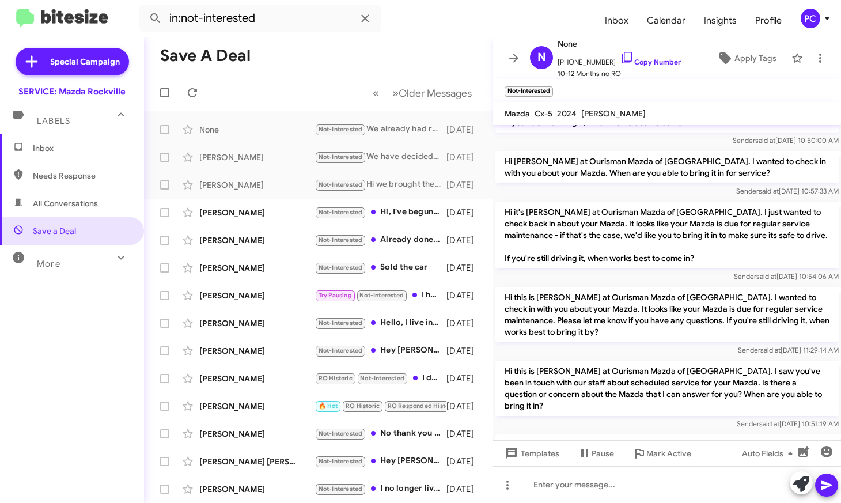
scroll to position [832, 0]
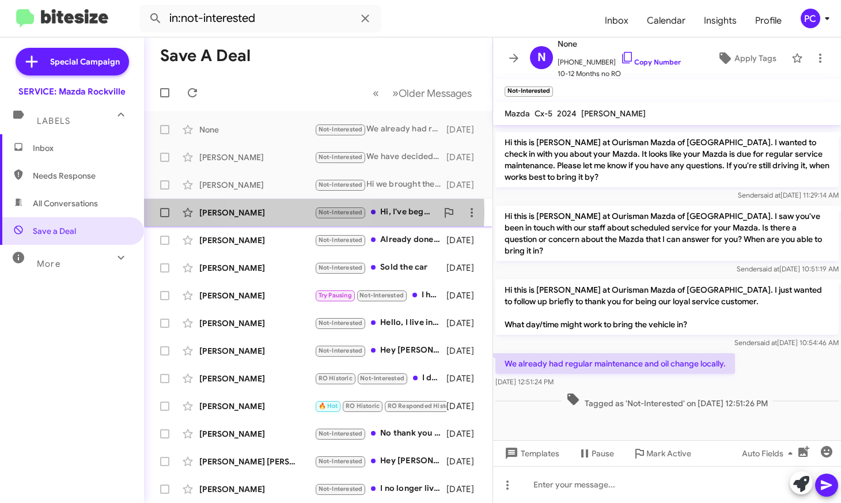
click at [282, 212] on div "[PERSON_NAME]" at bounding box center [256, 213] width 115 height 12
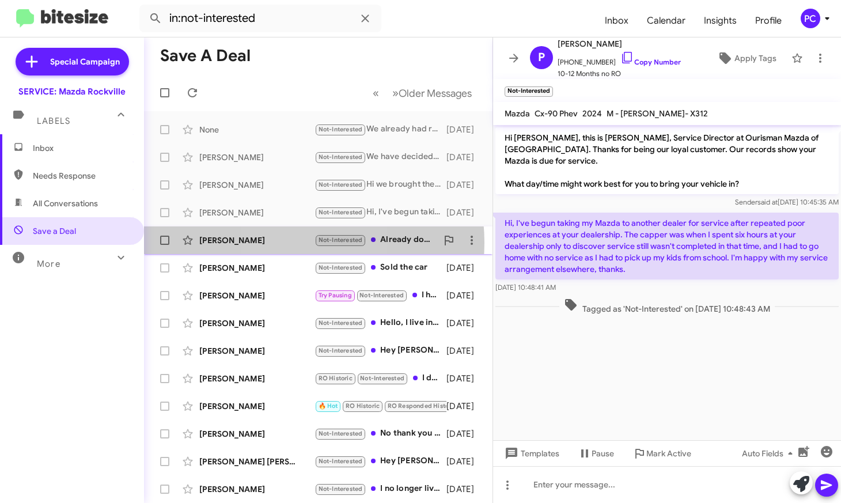
click at [289, 242] on div "[PERSON_NAME]" at bounding box center [256, 240] width 115 height 12
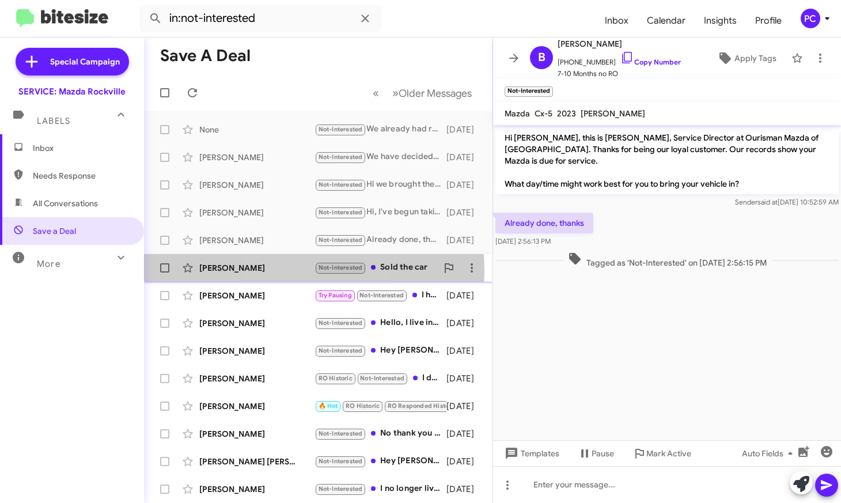
click at [290, 270] on div "[PERSON_NAME]" at bounding box center [256, 268] width 115 height 12
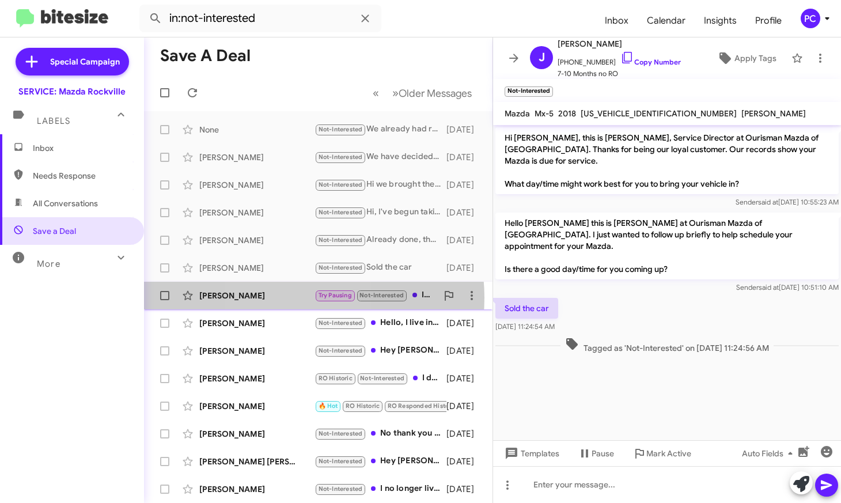
click at [281, 298] on div "[PERSON_NAME]" at bounding box center [256, 296] width 115 height 12
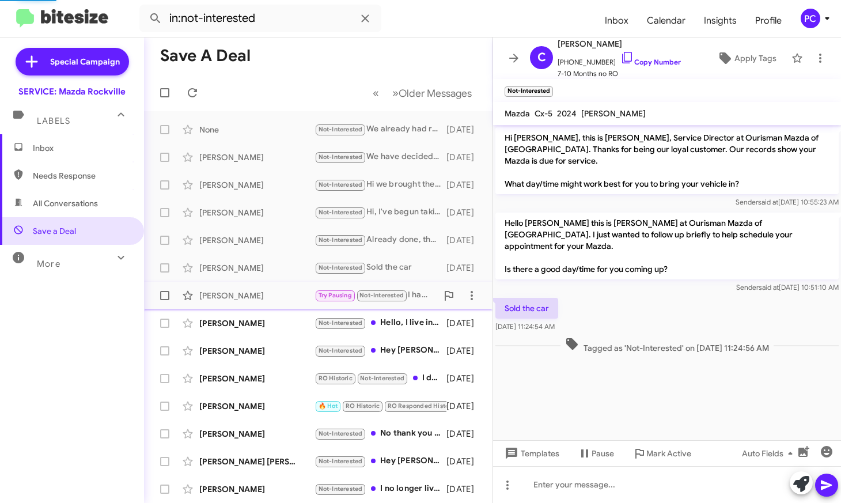
scroll to position [23, 0]
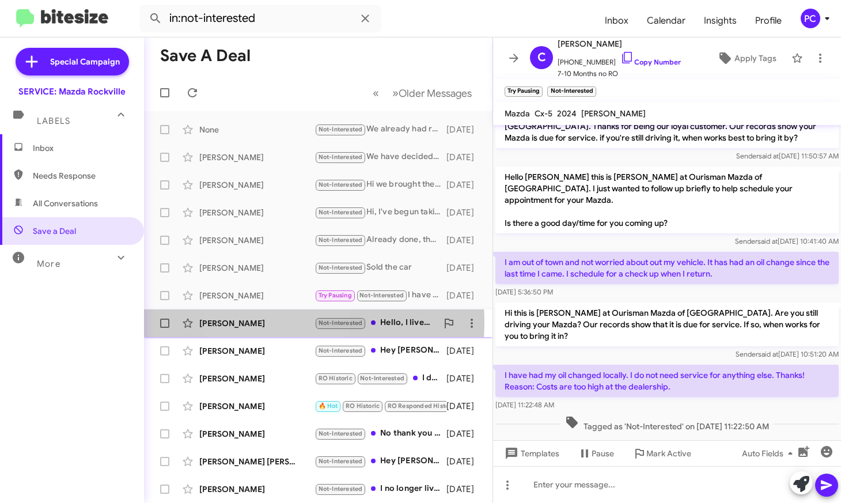
click at [271, 322] on div "[PERSON_NAME]" at bounding box center [256, 323] width 115 height 12
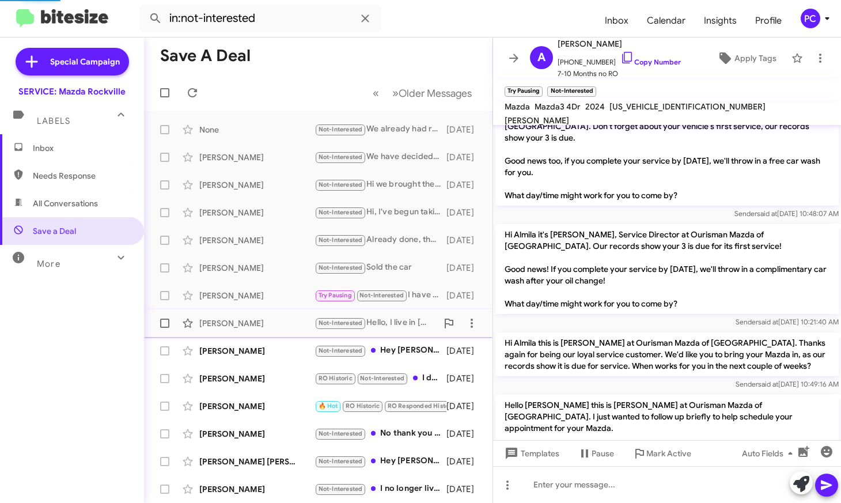
scroll to position [127, 0]
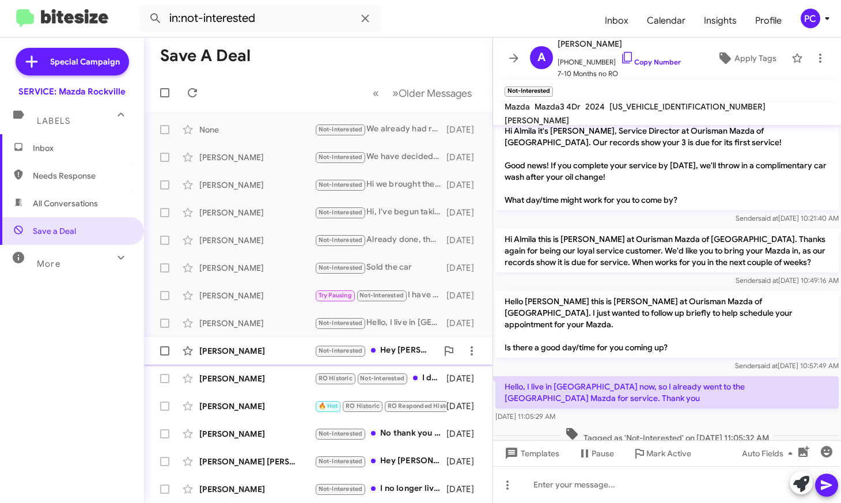
click at [289, 349] on div "[PERSON_NAME]" at bounding box center [256, 351] width 115 height 12
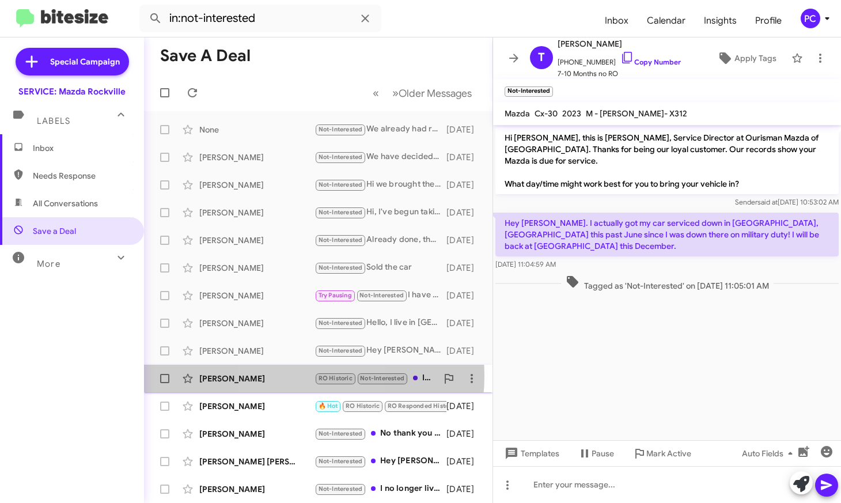
click at [288, 375] on div "[PERSON_NAME]" at bounding box center [256, 379] width 115 height 12
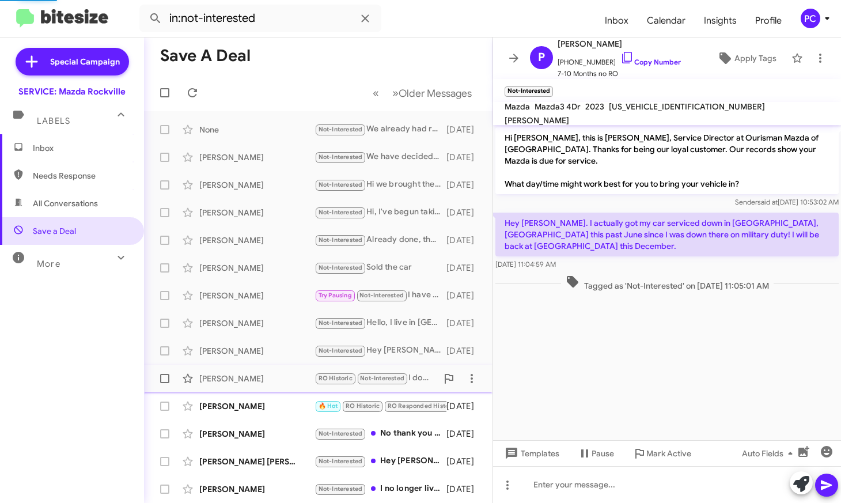
scroll to position [70, 0]
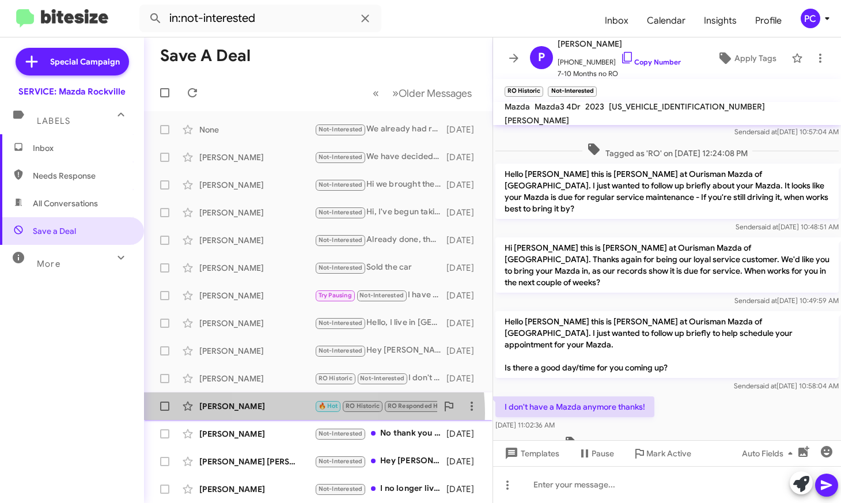
click at [285, 413] on div "[PERSON_NAME] 🔥 Hot RO Historic RO Responded Historic Not-Interested I just rec…" at bounding box center [318, 405] width 330 height 23
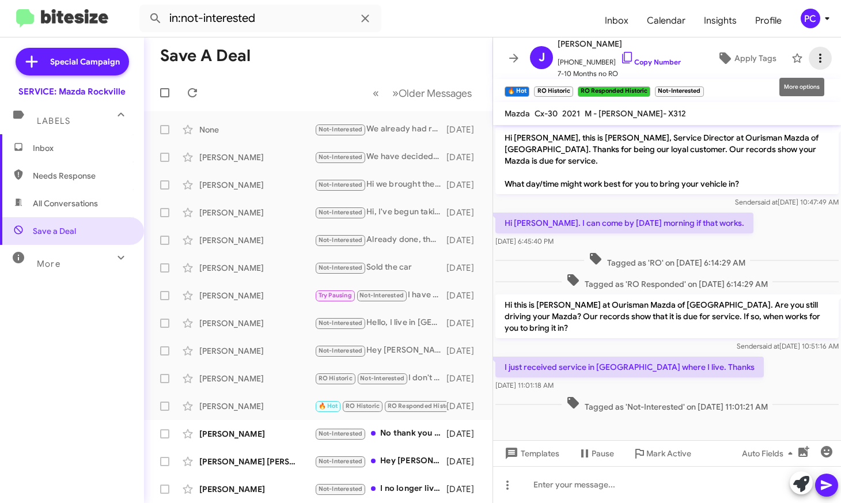
click at [813, 57] on icon at bounding box center [820, 58] width 14 height 14
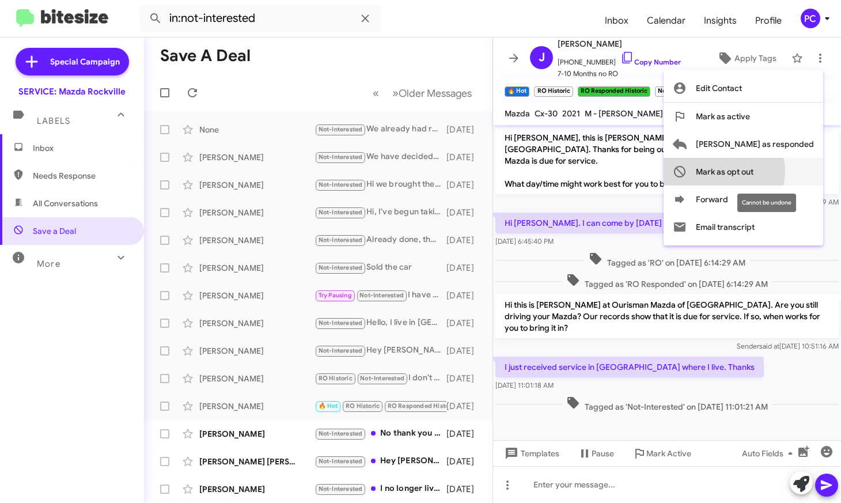
click at [753, 172] on span "Mark as opt out" at bounding box center [725, 172] width 58 height 28
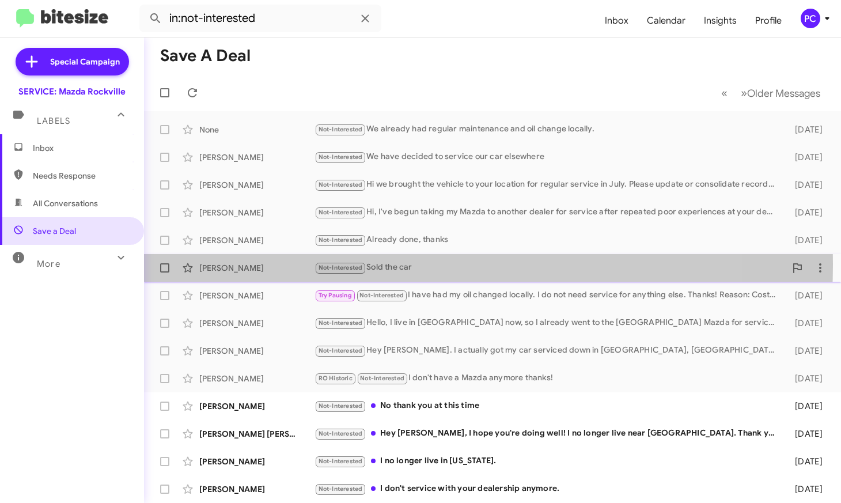
click at [275, 264] on div "[PERSON_NAME]" at bounding box center [256, 268] width 115 height 12
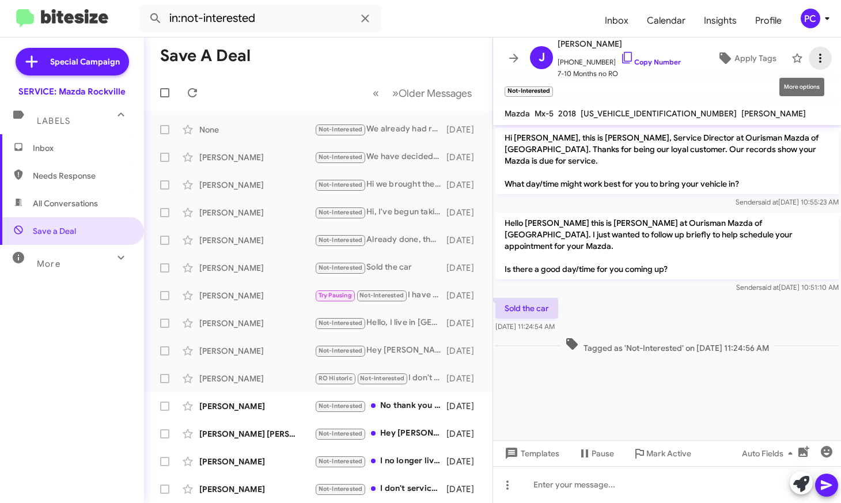
click at [819, 58] on icon at bounding box center [820, 58] width 2 height 9
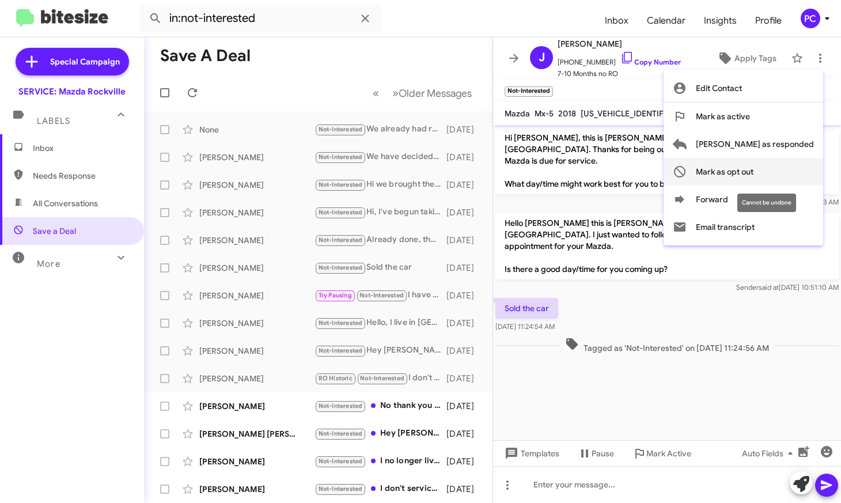
click at [753, 172] on span "Mark as opt out" at bounding box center [725, 172] width 58 height 28
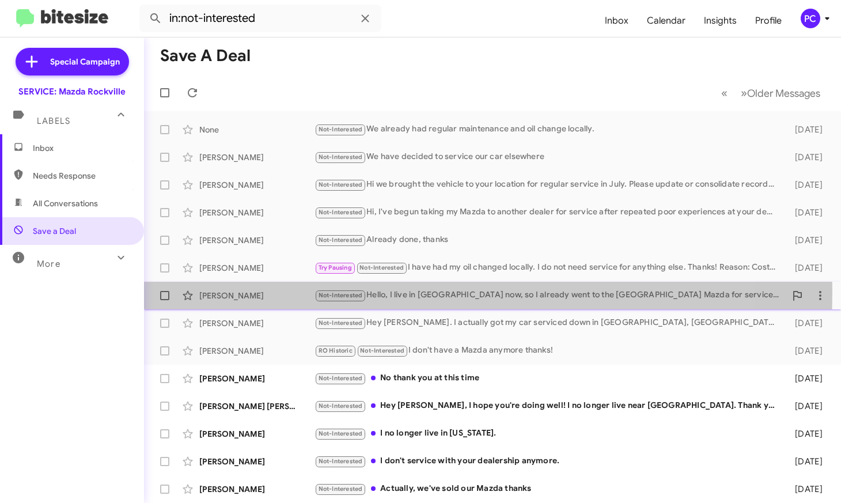
click at [281, 293] on div "[PERSON_NAME]" at bounding box center [256, 296] width 115 height 12
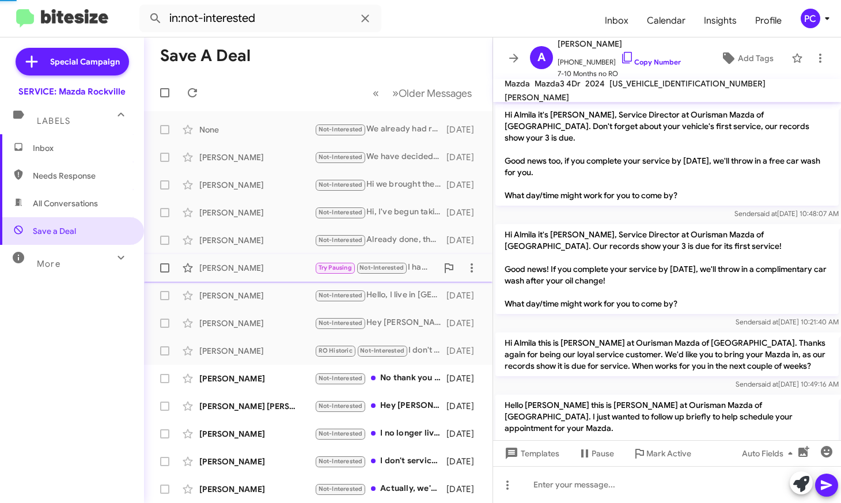
scroll to position [104, 0]
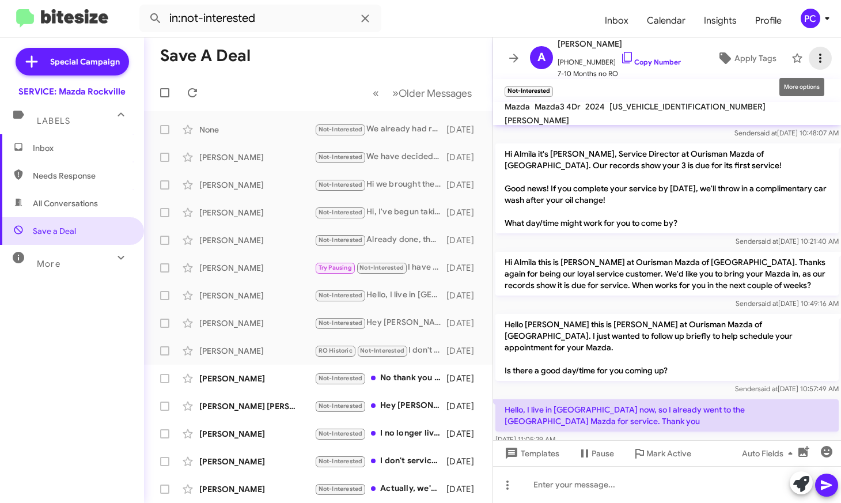
click at [814, 60] on icon at bounding box center [820, 58] width 14 height 14
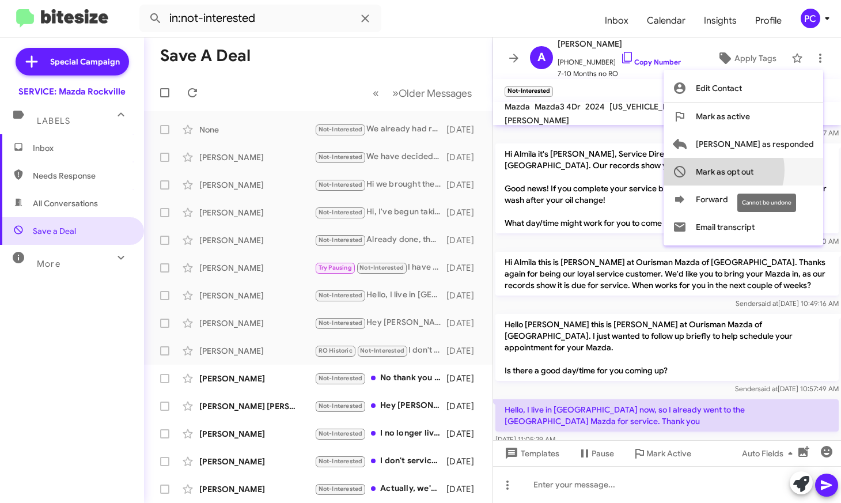
click at [753, 170] on span "Mark as opt out" at bounding box center [725, 172] width 58 height 28
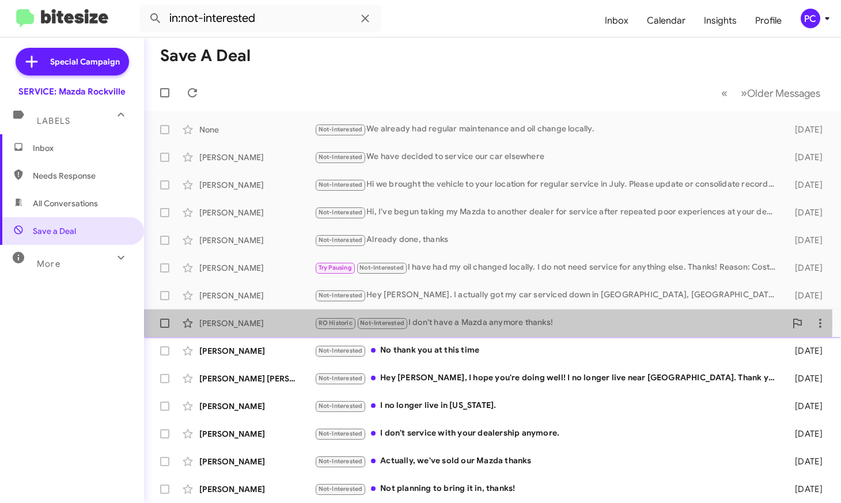
click at [264, 322] on div "[PERSON_NAME]" at bounding box center [256, 323] width 115 height 12
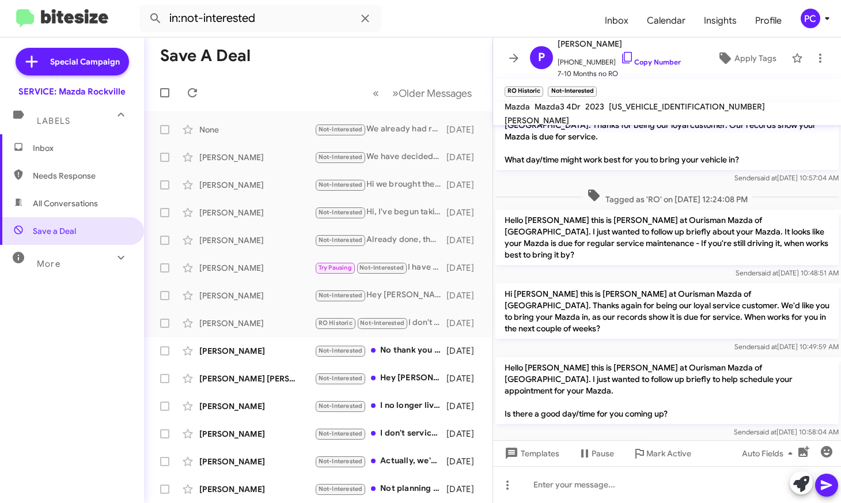
scroll to position [70, 0]
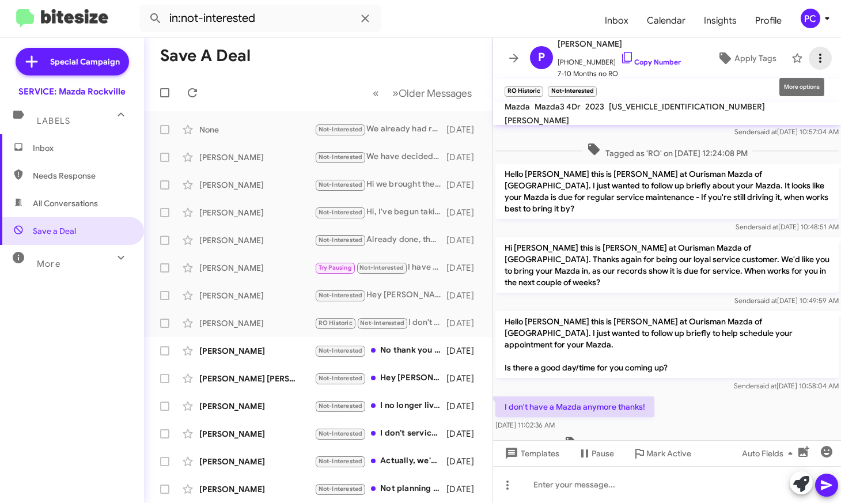
click at [814, 59] on icon at bounding box center [820, 58] width 14 height 14
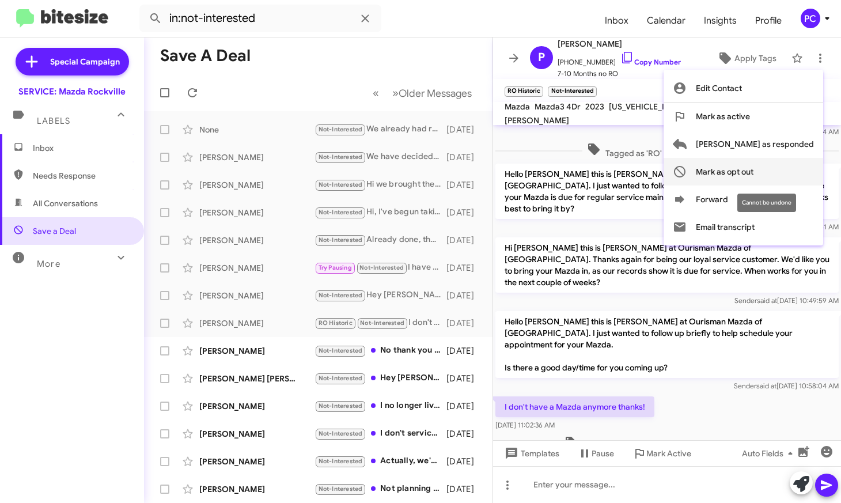
click at [753, 172] on span "Mark as opt out" at bounding box center [725, 172] width 58 height 28
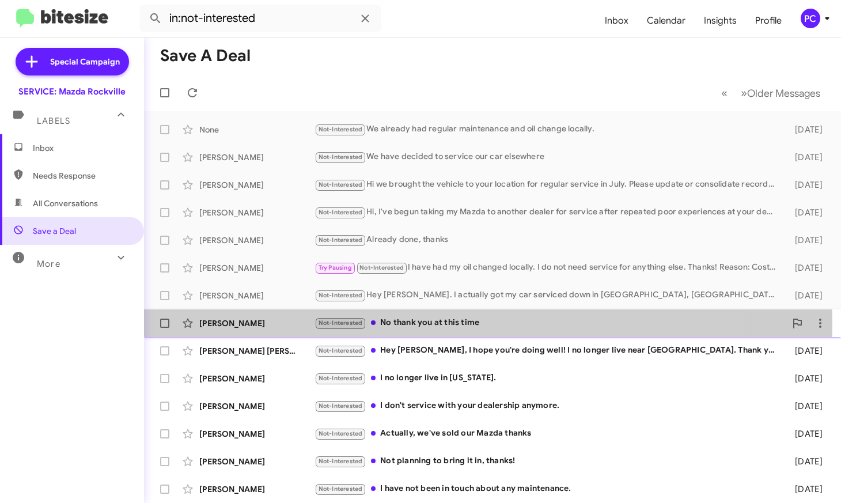
click at [276, 324] on div "[PERSON_NAME]" at bounding box center [256, 323] width 115 height 12
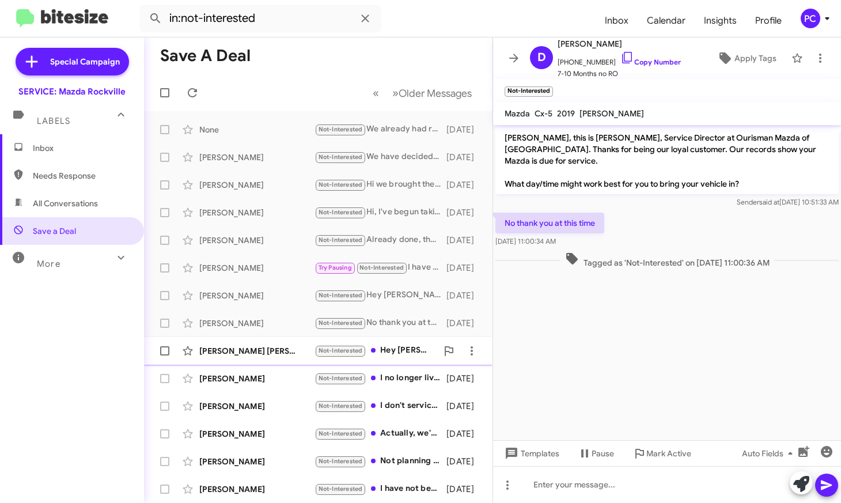
click at [279, 347] on div "[PERSON_NAME] [PERSON_NAME]" at bounding box center [256, 351] width 115 height 12
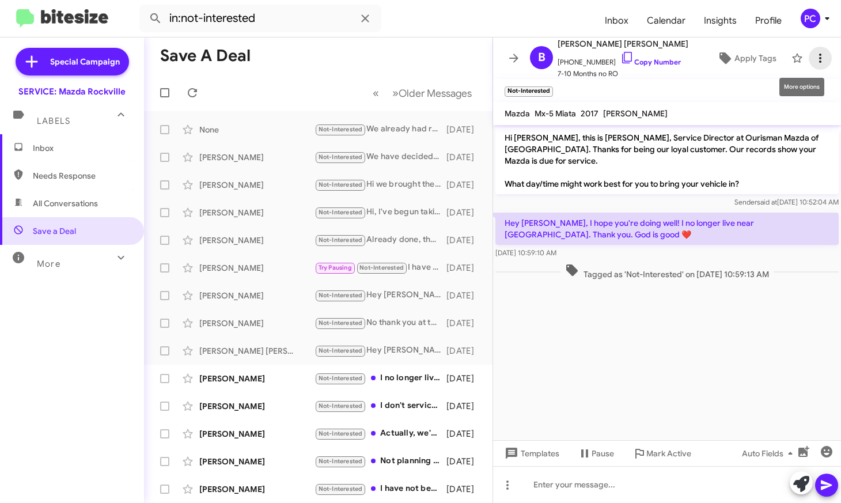
click at [813, 61] on icon at bounding box center [820, 58] width 14 height 14
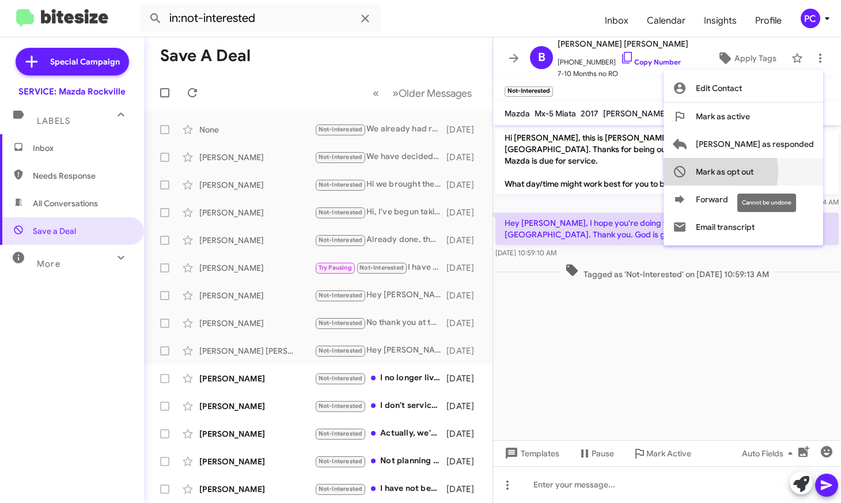
click at [753, 172] on span "Mark as opt out" at bounding box center [725, 172] width 58 height 28
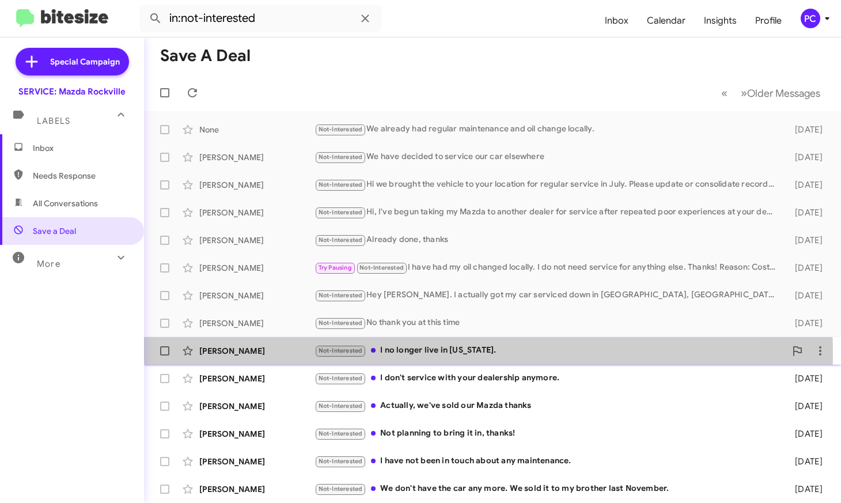
click at [284, 355] on div "[PERSON_NAME]" at bounding box center [256, 351] width 115 height 12
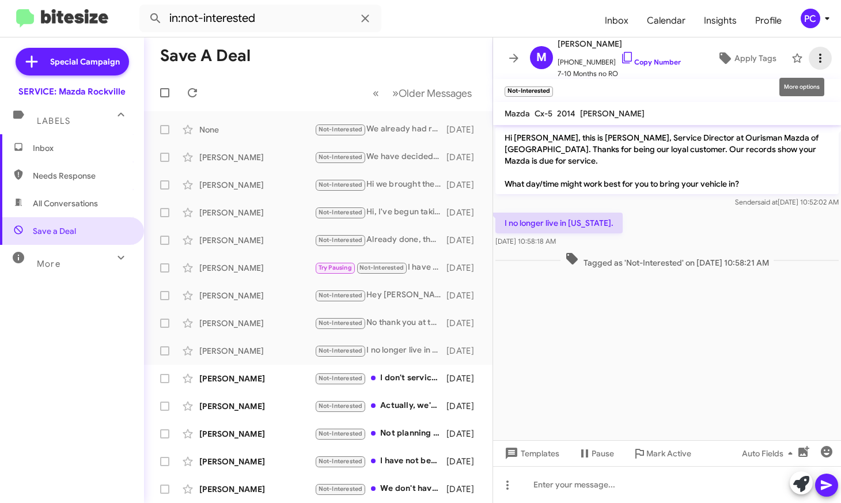
click at [813, 60] on icon at bounding box center [820, 58] width 14 height 14
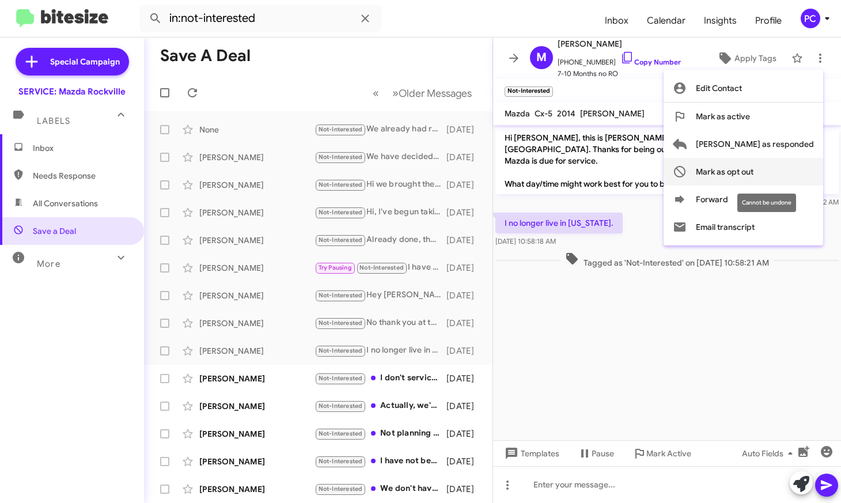
click at [749, 174] on span "Mark as opt out" at bounding box center [725, 172] width 58 height 28
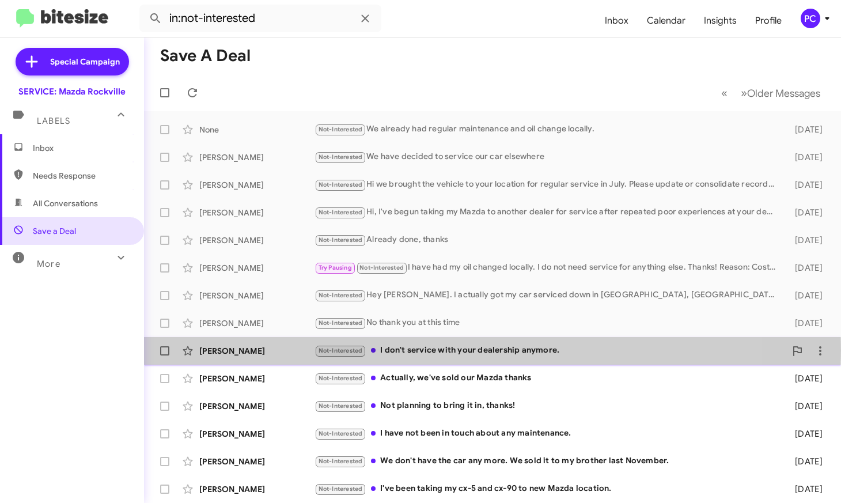
click at [289, 351] on div "[PERSON_NAME]" at bounding box center [256, 351] width 115 height 12
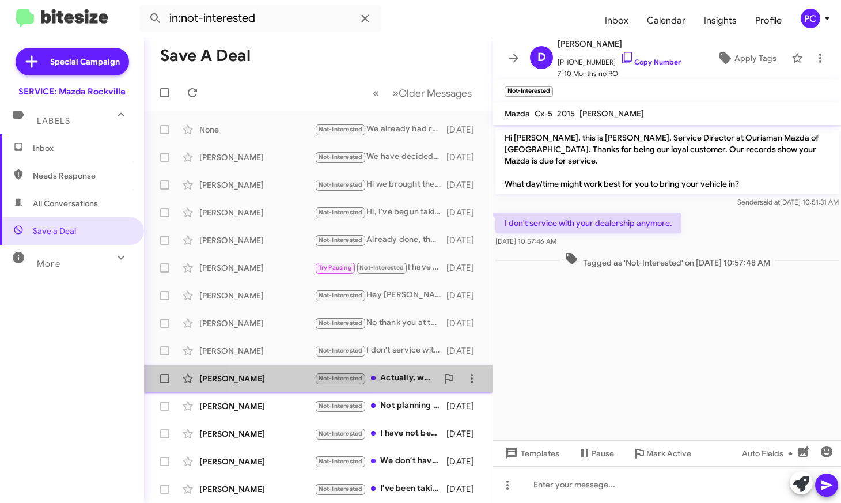
click at [287, 379] on div "[PERSON_NAME]" at bounding box center [256, 379] width 115 height 12
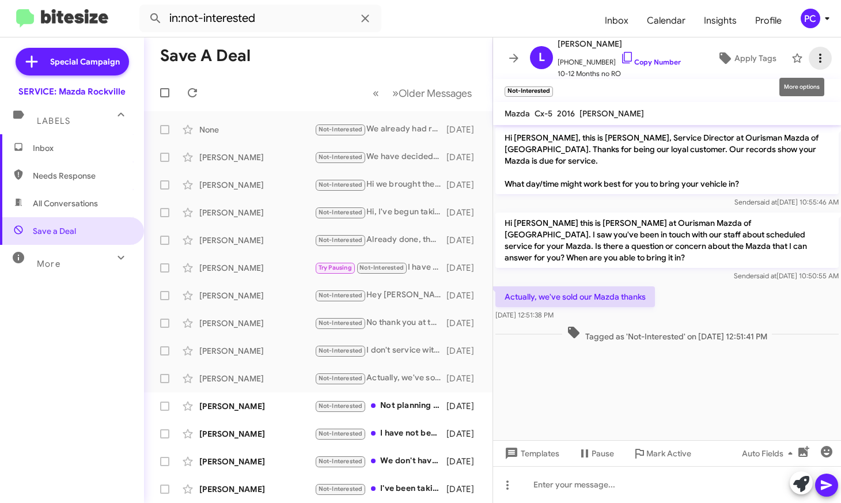
click at [813, 57] on icon at bounding box center [820, 58] width 14 height 14
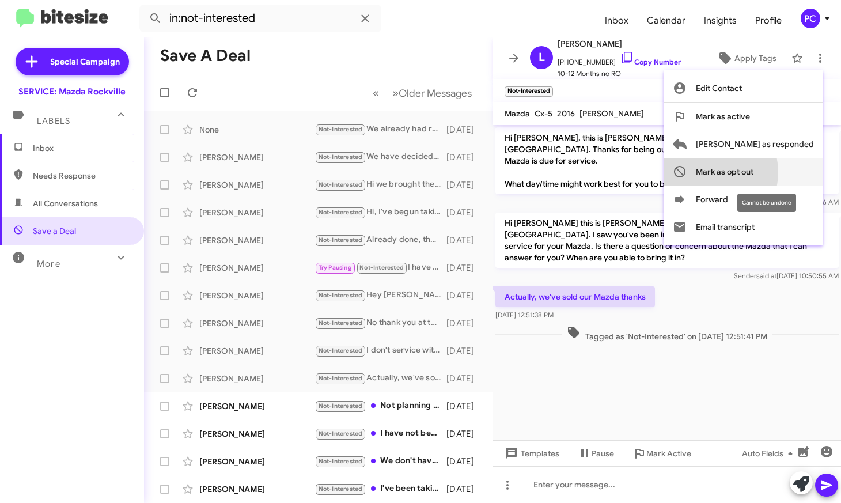
click at [753, 172] on span "Mark as opt out" at bounding box center [725, 172] width 58 height 28
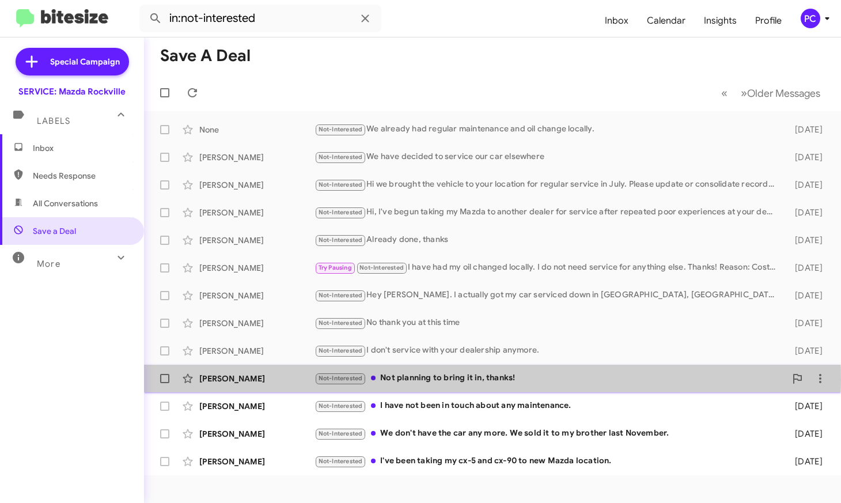
click at [293, 380] on div "[PERSON_NAME]" at bounding box center [256, 379] width 115 height 12
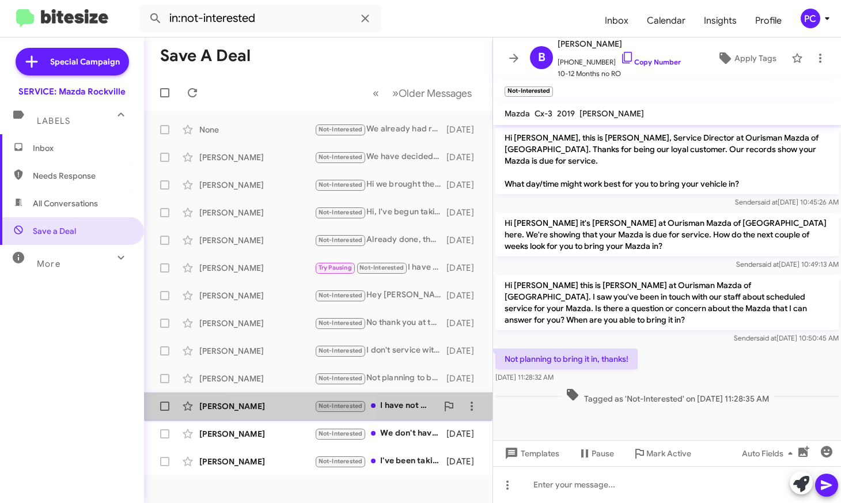
click at [288, 404] on div "[PERSON_NAME]" at bounding box center [256, 406] width 115 height 12
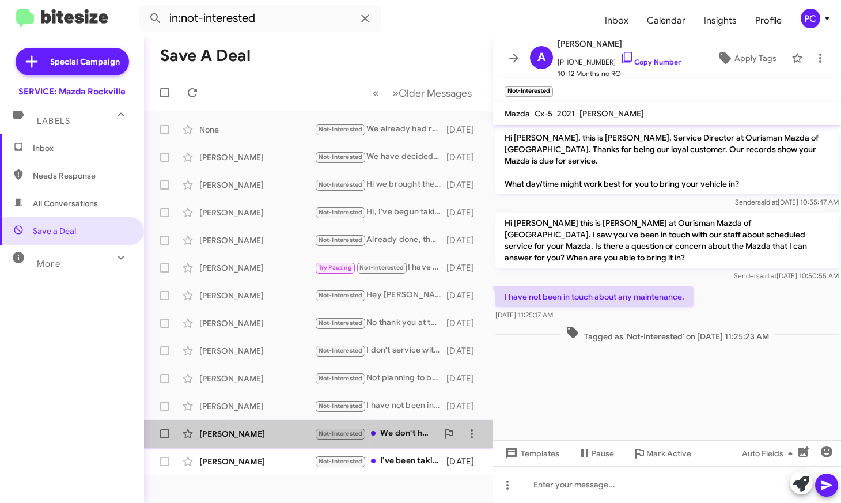
click at [286, 434] on div "[PERSON_NAME]" at bounding box center [256, 434] width 115 height 12
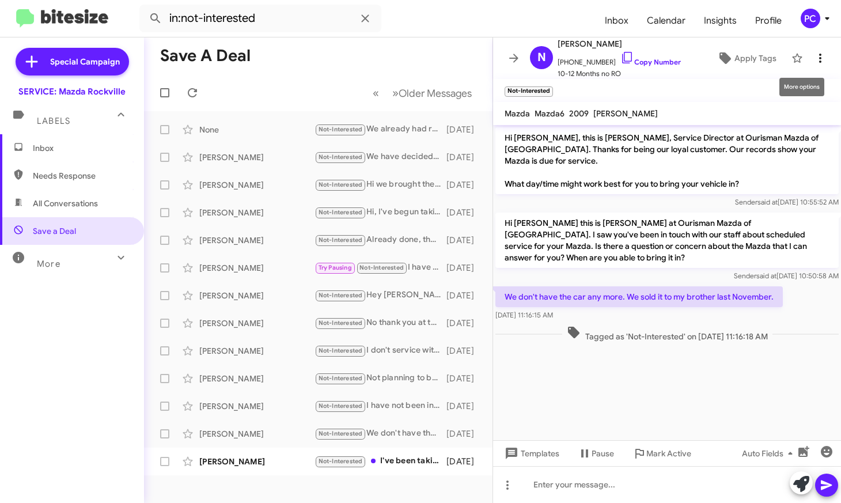
click at [814, 59] on icon at bounding box center [820, 58] width 14 height 14
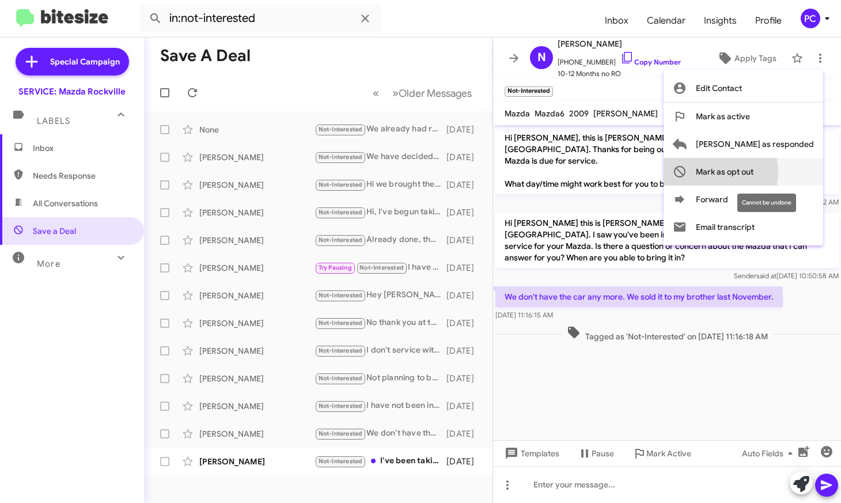
click at [753, 172] on span "Mark as opt out" at bounding box center [725, 172] width 58 height 28
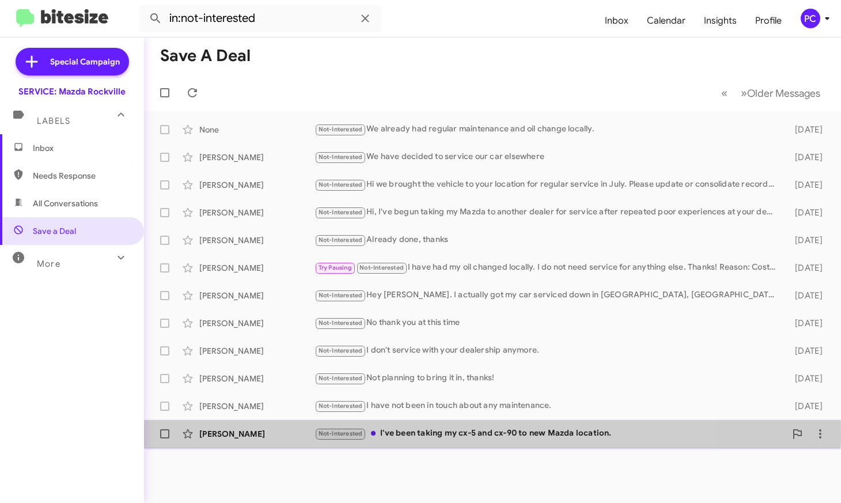
click at [266, 434] on div "[PERSON_NAME]" at bounding box center [256, 434] width 115 height 12
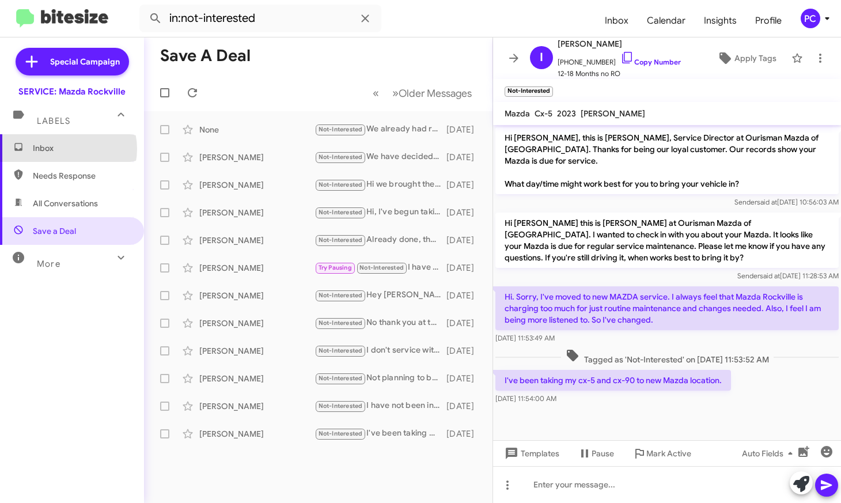
click at [65, 149] on span "Inbox" at bounding box center [82, 148] width 98 height 12
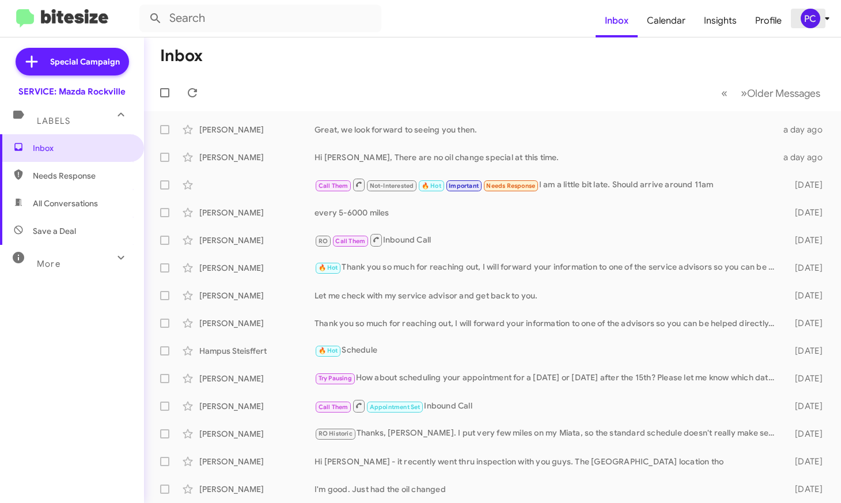
click at [808, 18] on div "PC" at bounding box center [811, 19] width 20 height 20
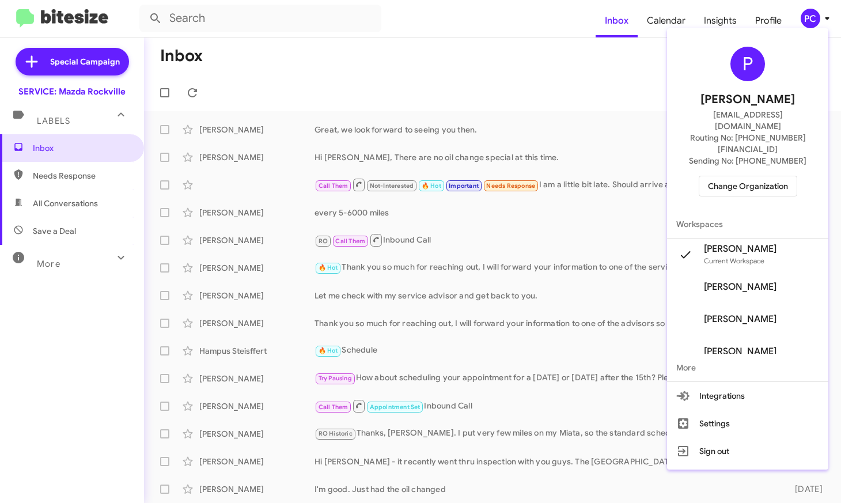
click at [737, 176] on span "Change Organization" at bounding box center [748, 186] width 80 height 20
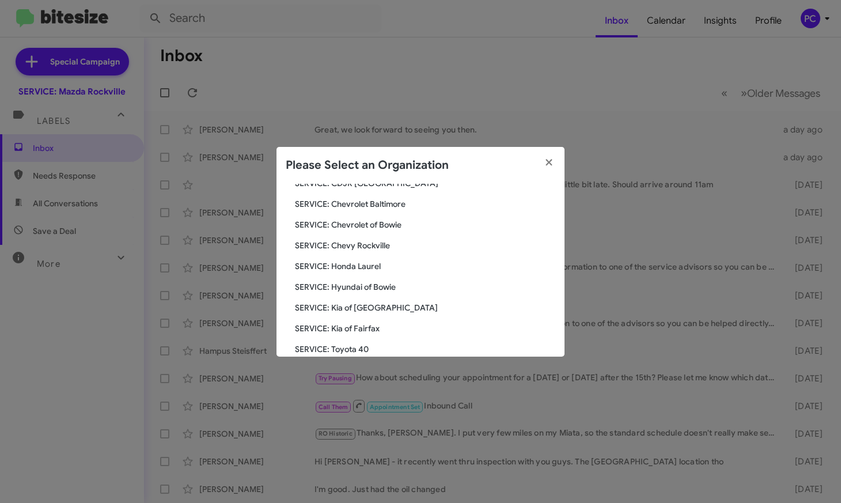
scroll to position [109, 0]
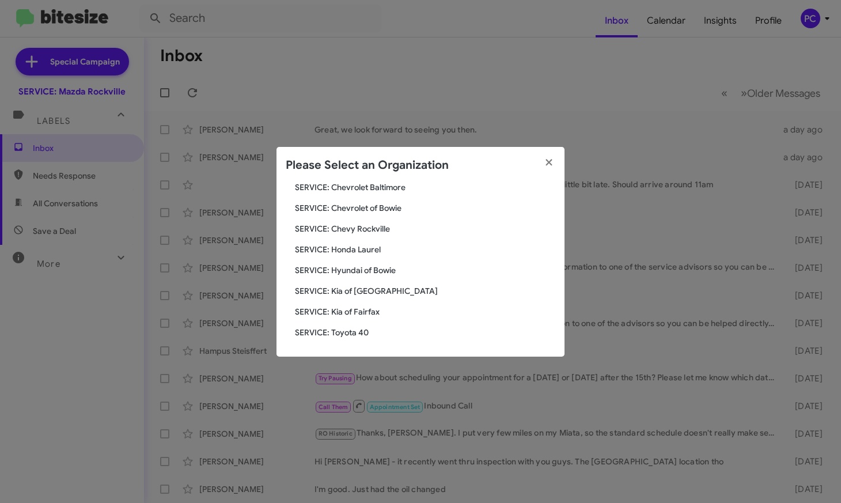
click at [351, 331] on span "SERVICE: Toyota 40" at bounding box center [425, 333] width 260 height 12
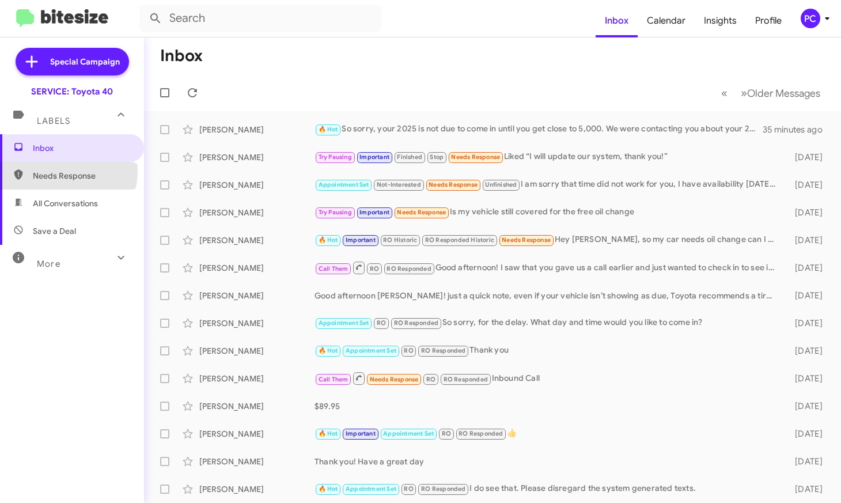
click at [66, 172] on span "Needs Response" at bounding box center [82, 176] width 98 height 12
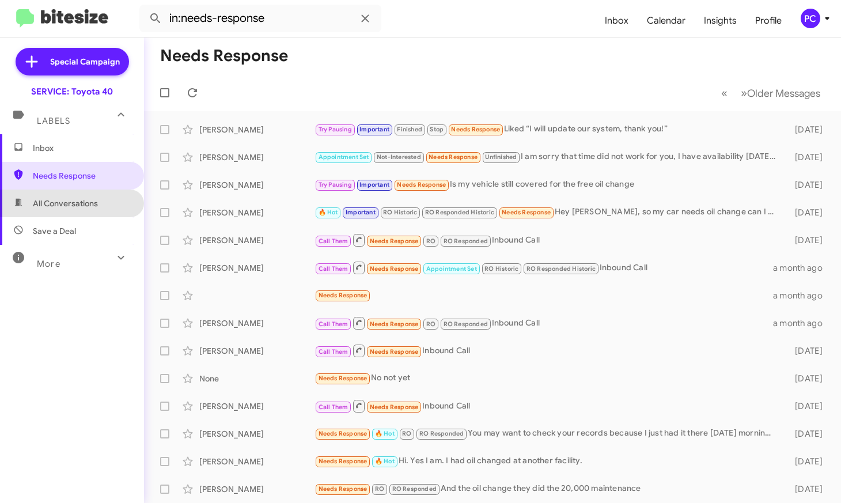
click at [77, 200] on span "All Conversations" at bounding box center [65, 204] width 65 height 12
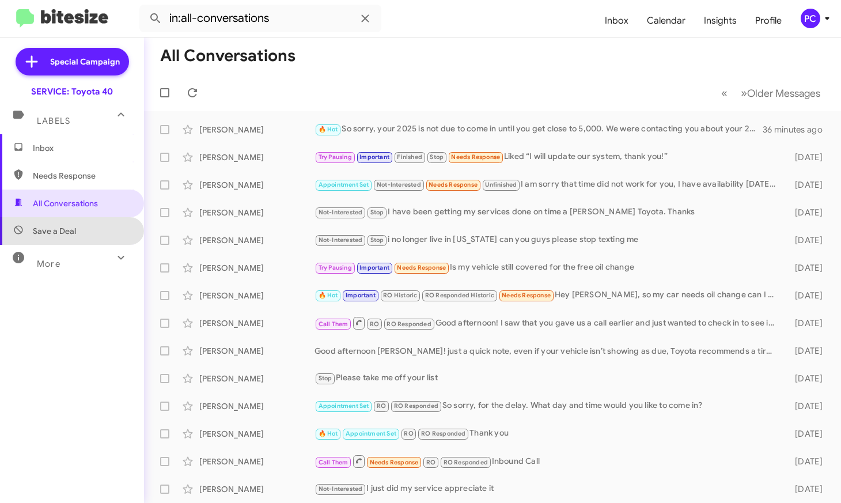
click at [71, 226] on span "Save a Deal" at bounding box center [54, 231] width 43 height 12
type input "in:not-interested"
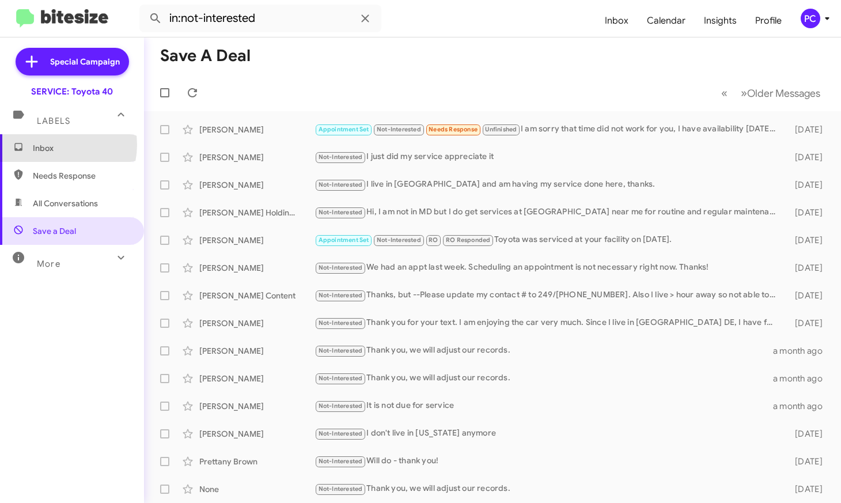
click at [51, 145] on span "Inbox" at bounding box center [82, 148] width 98 height 12
